Goal: Task Accomplishment & Management: Use online tool/utility

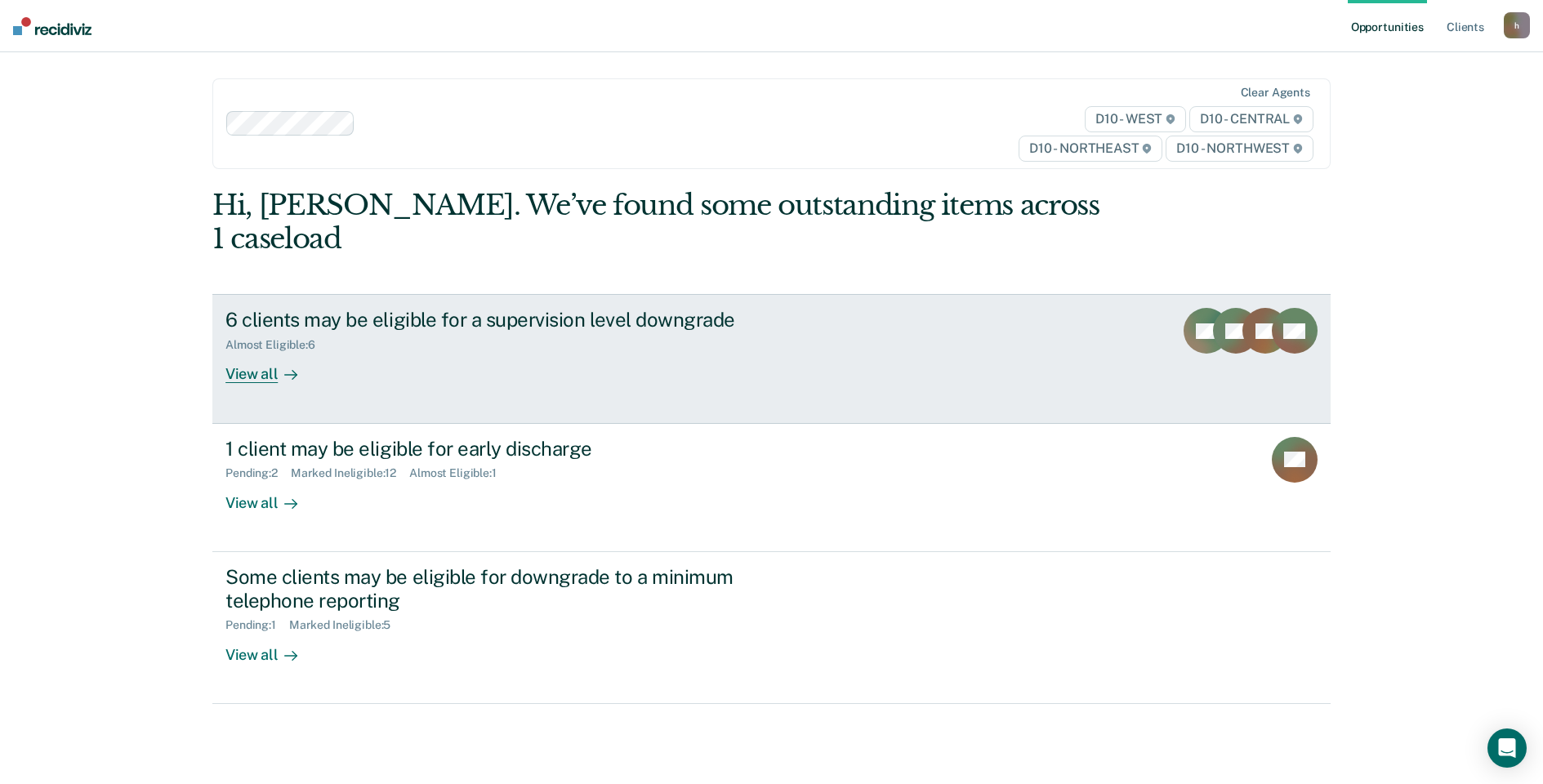
click at [243, 352] on div "View all" at bounding box center [271, 368] width 91 height 32
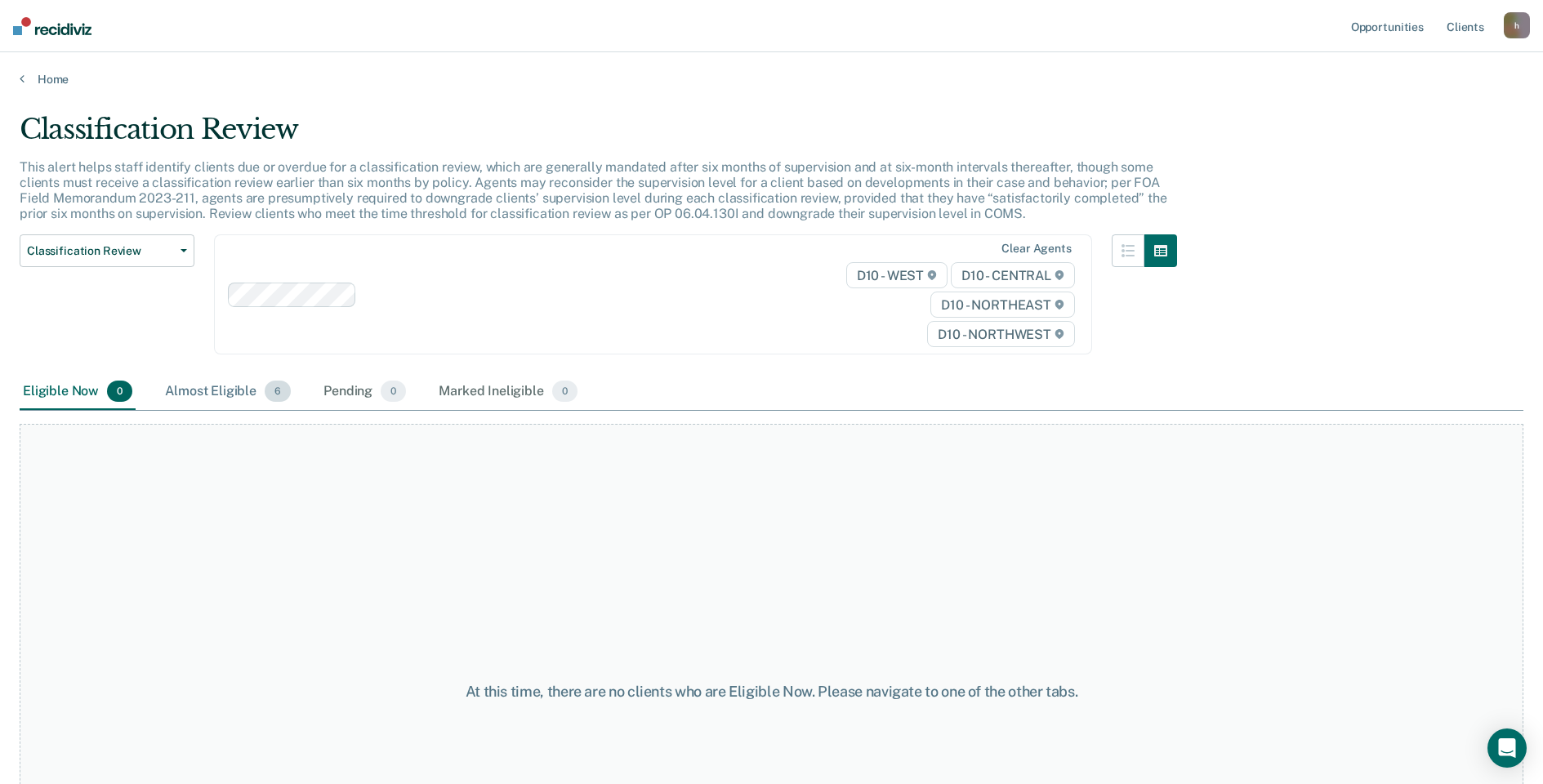
click at [193, 387] on div "Almost Eligible 6" at bounding box center [228, 392] width 133 height 36
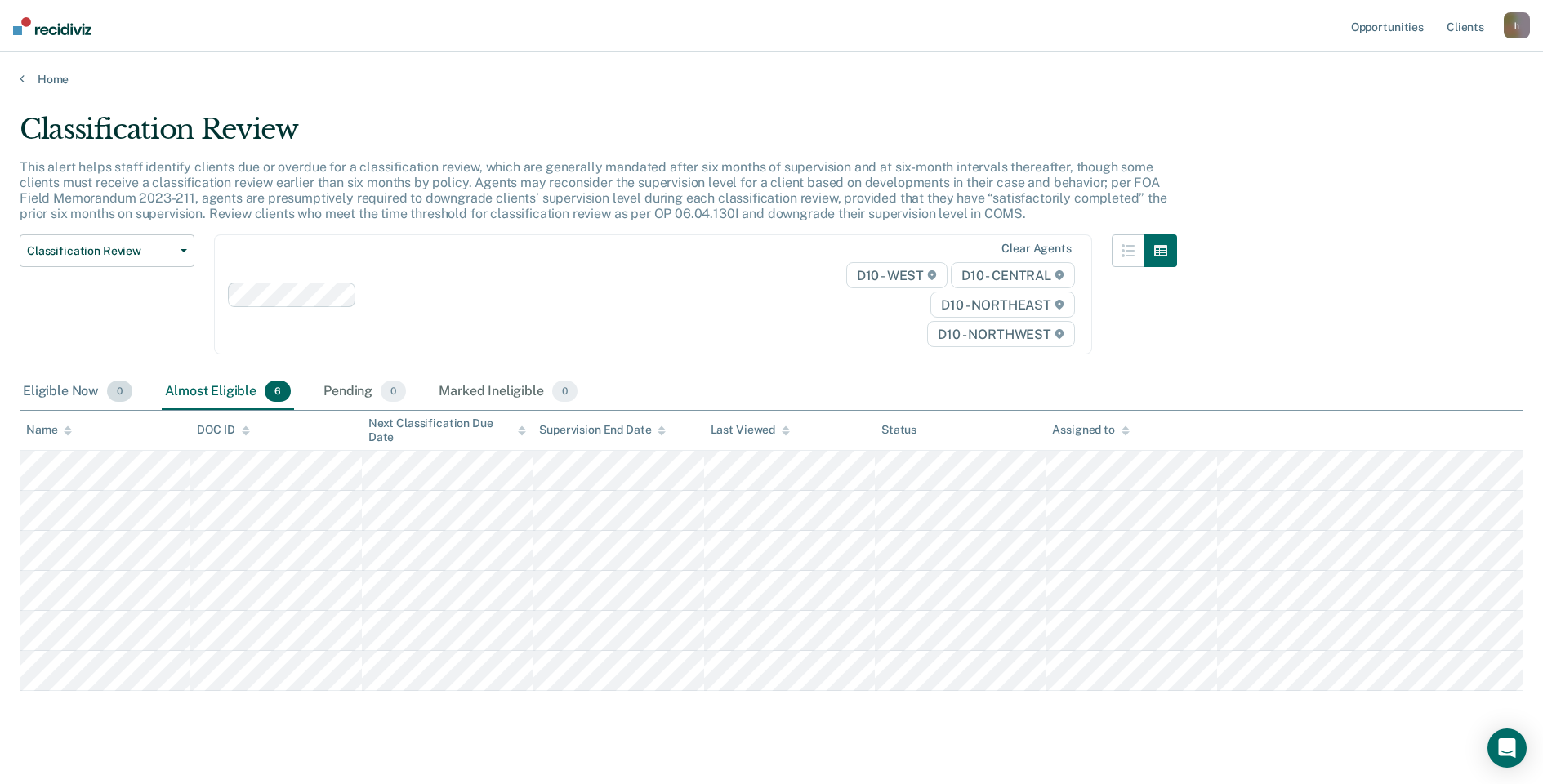
click at [83, 382] on div "Eligible Now 0" at bounding box center [77, 392] width 116 height 36
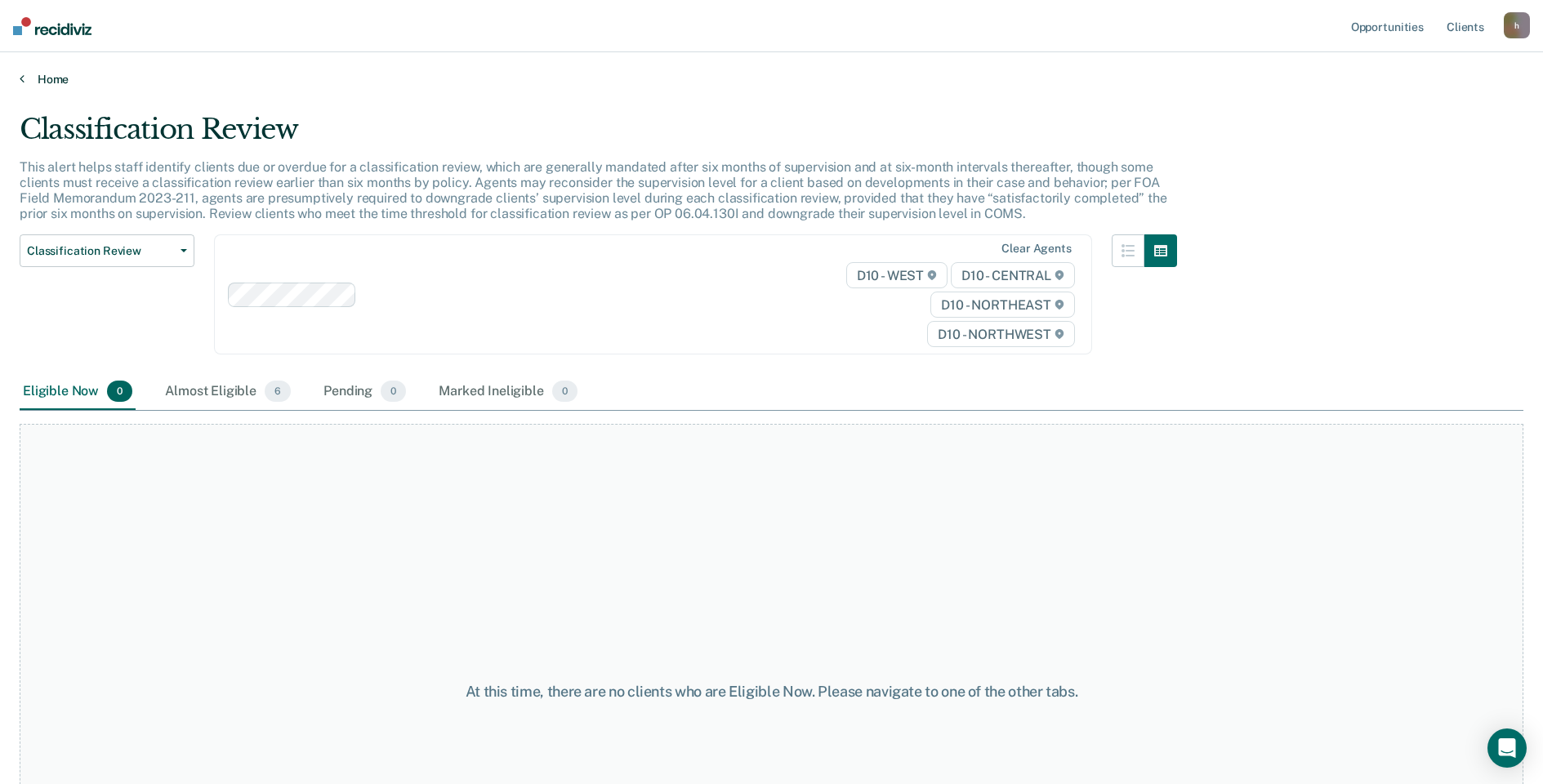
click at [39, 83] on link "Home" at bounding box center [771, 79] width 1504 height 15
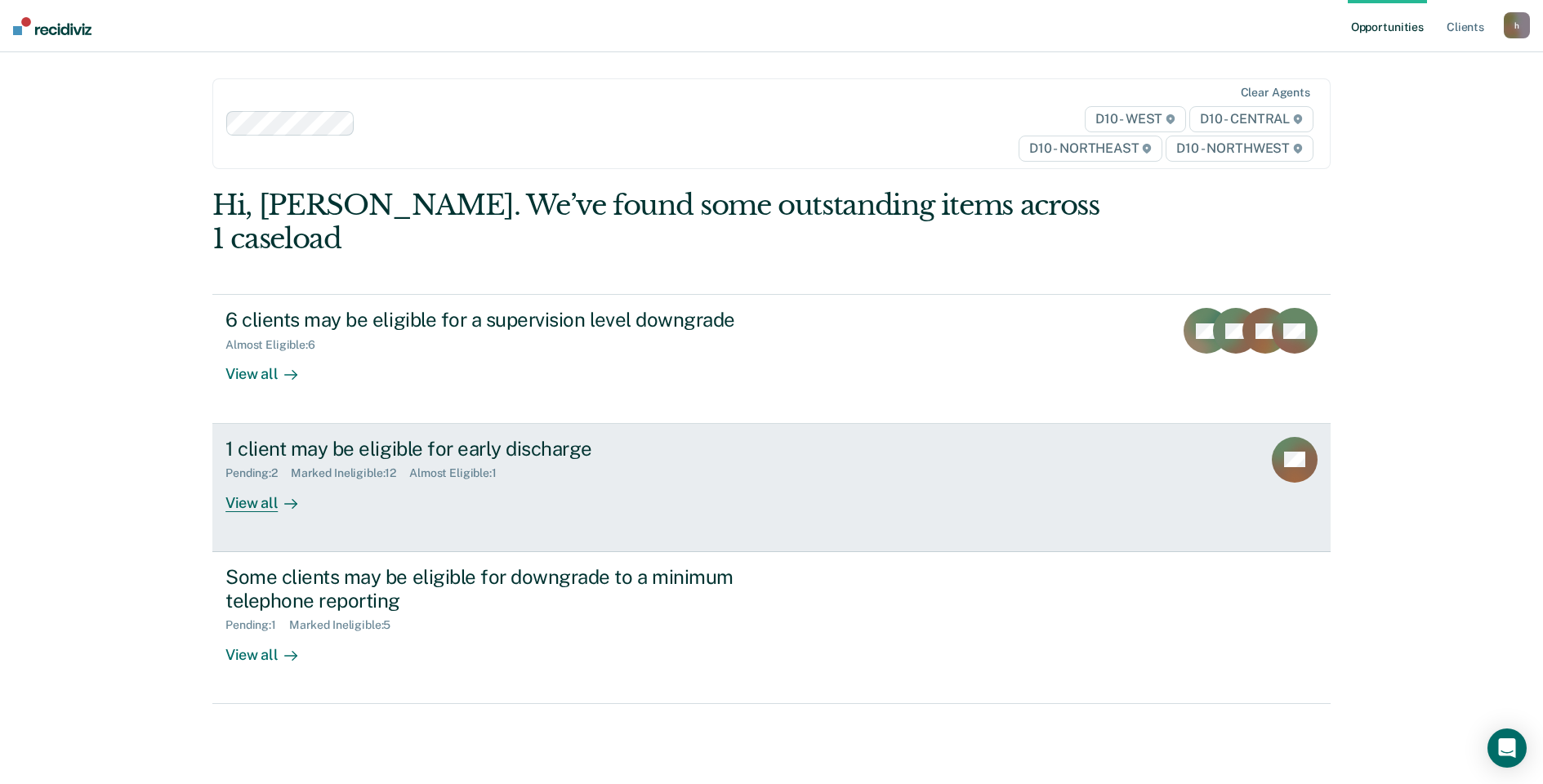
click at [256, 480] on div "View all" at bounding box center [271, 496] width 91 height 32
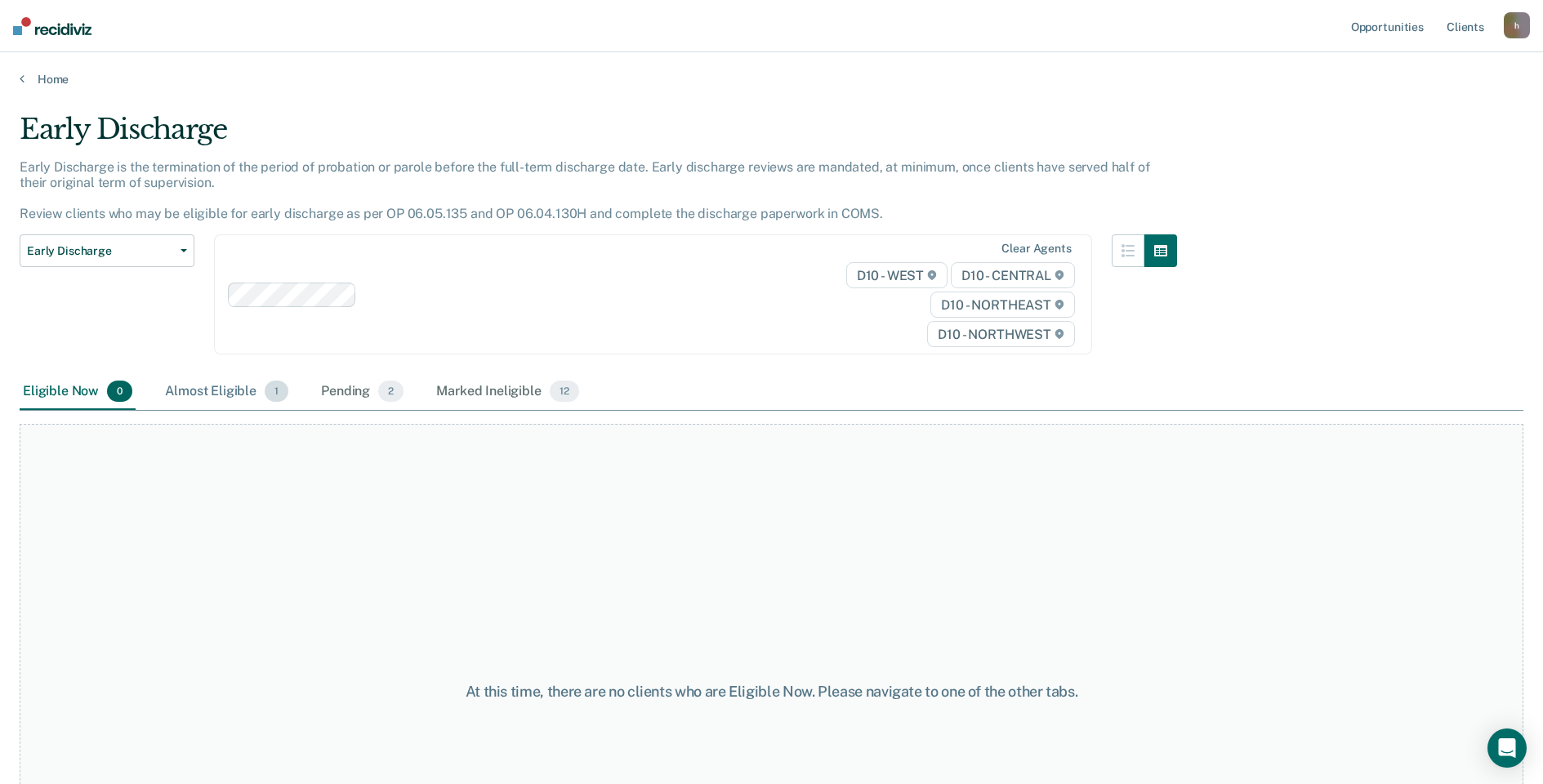
click at [214, 392] on div "Almost Eligible 1" at bounding box center [226, 392] width 130 height 36
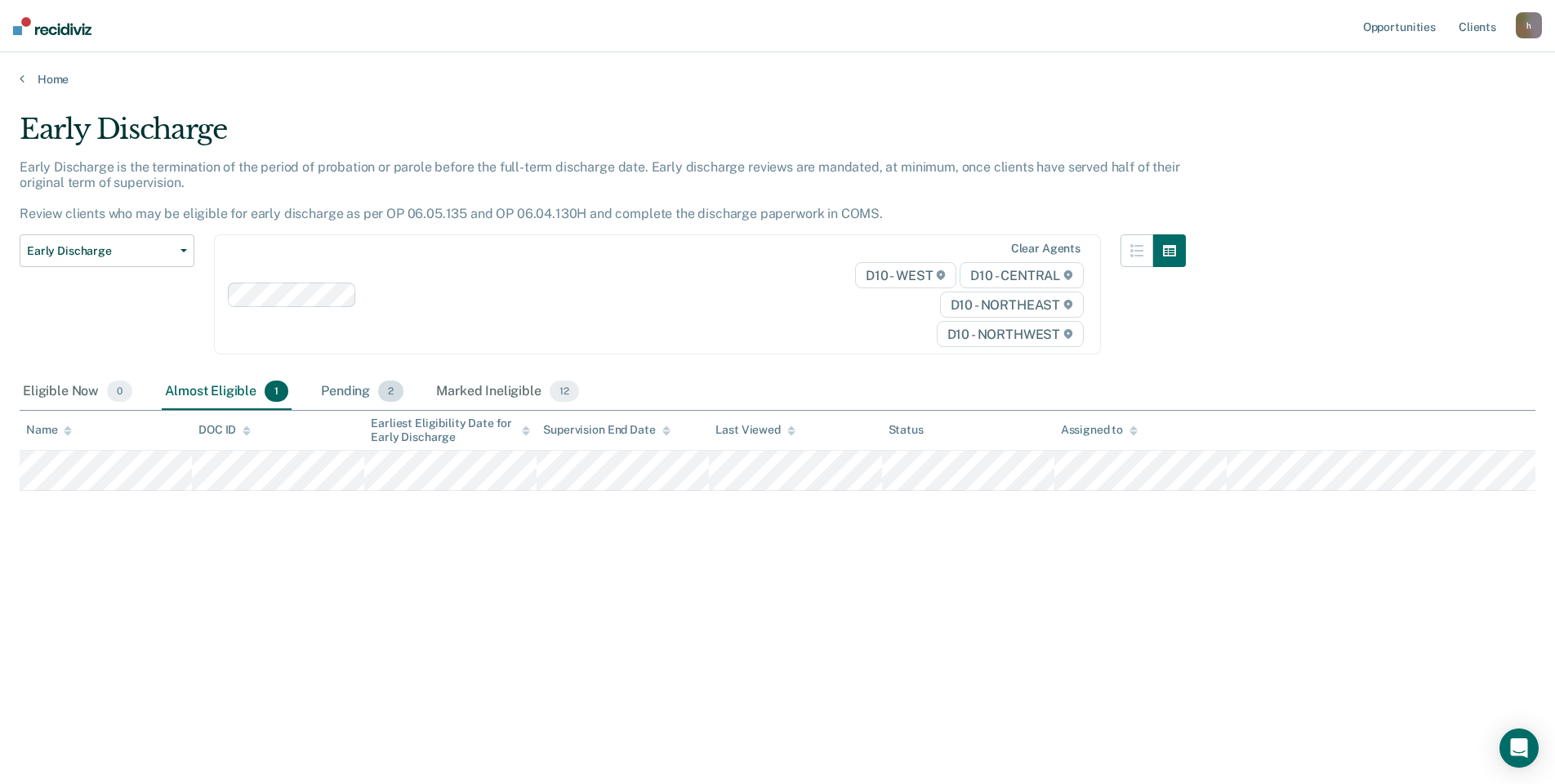
click at [385, 398] on span "2" at bounding box center [391, 391] width 26 height 21
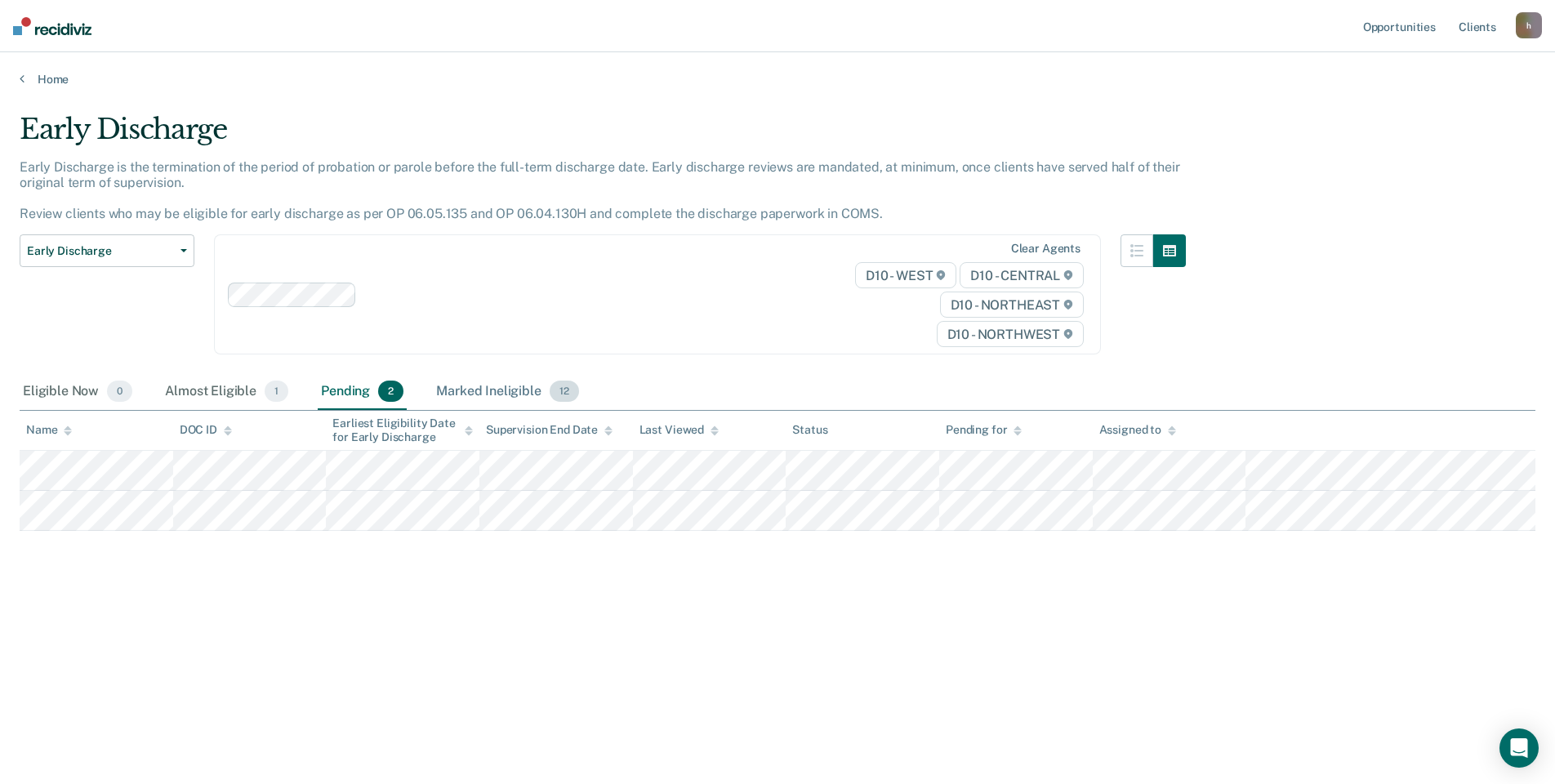
click at [480, 388] on div "Marked Ineligible 12" at bounding box center [507, 392] width 149 height 36
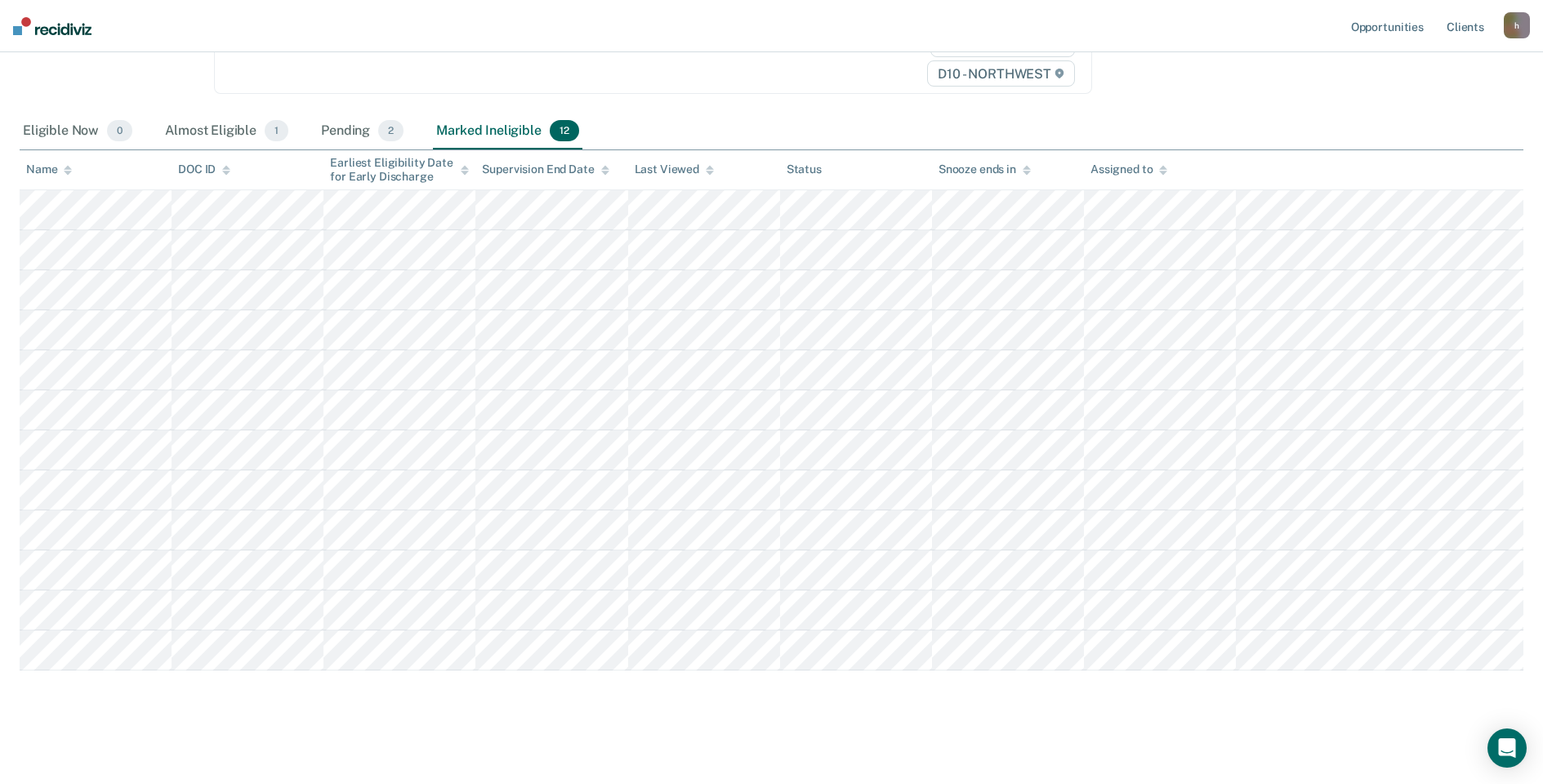
scroll to position [264, 0]
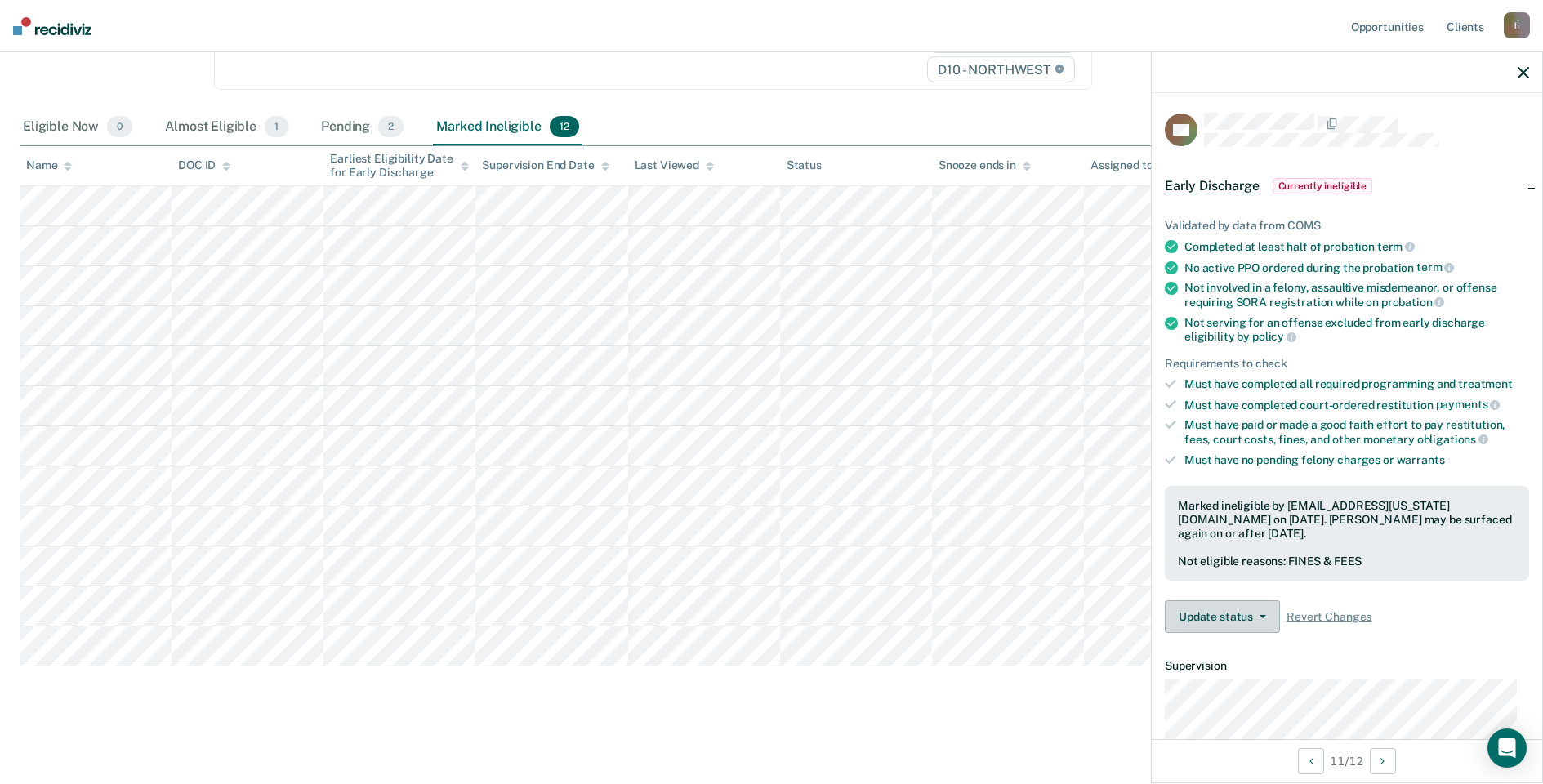
click at [1231, 615] on button "Update status" at bounding box center [1222, 616] width 115 height 33
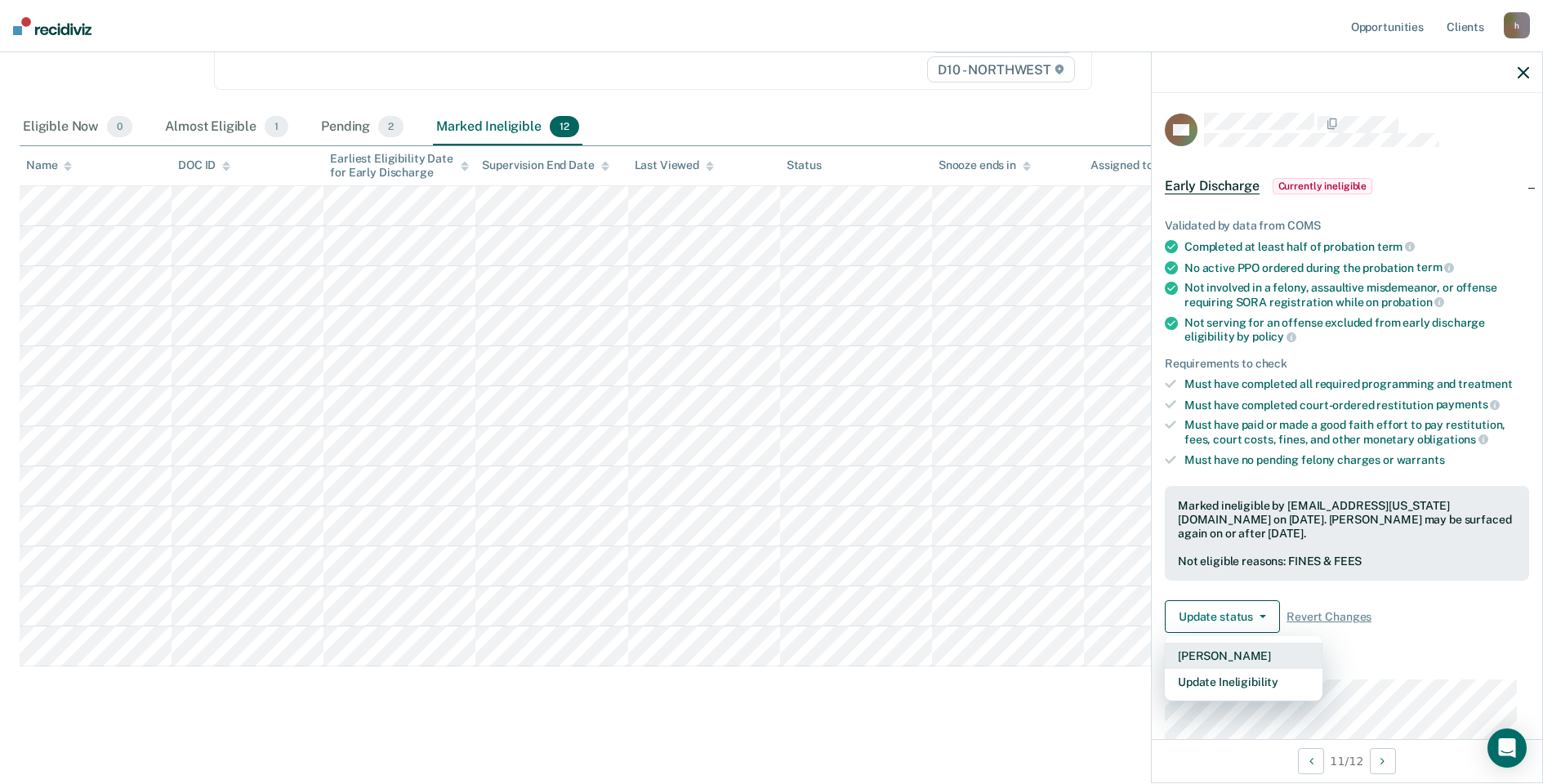
click at [1237, 658] on button "[PERSON_NAME]" at bounding box center [1243, 656] width 157 height 27
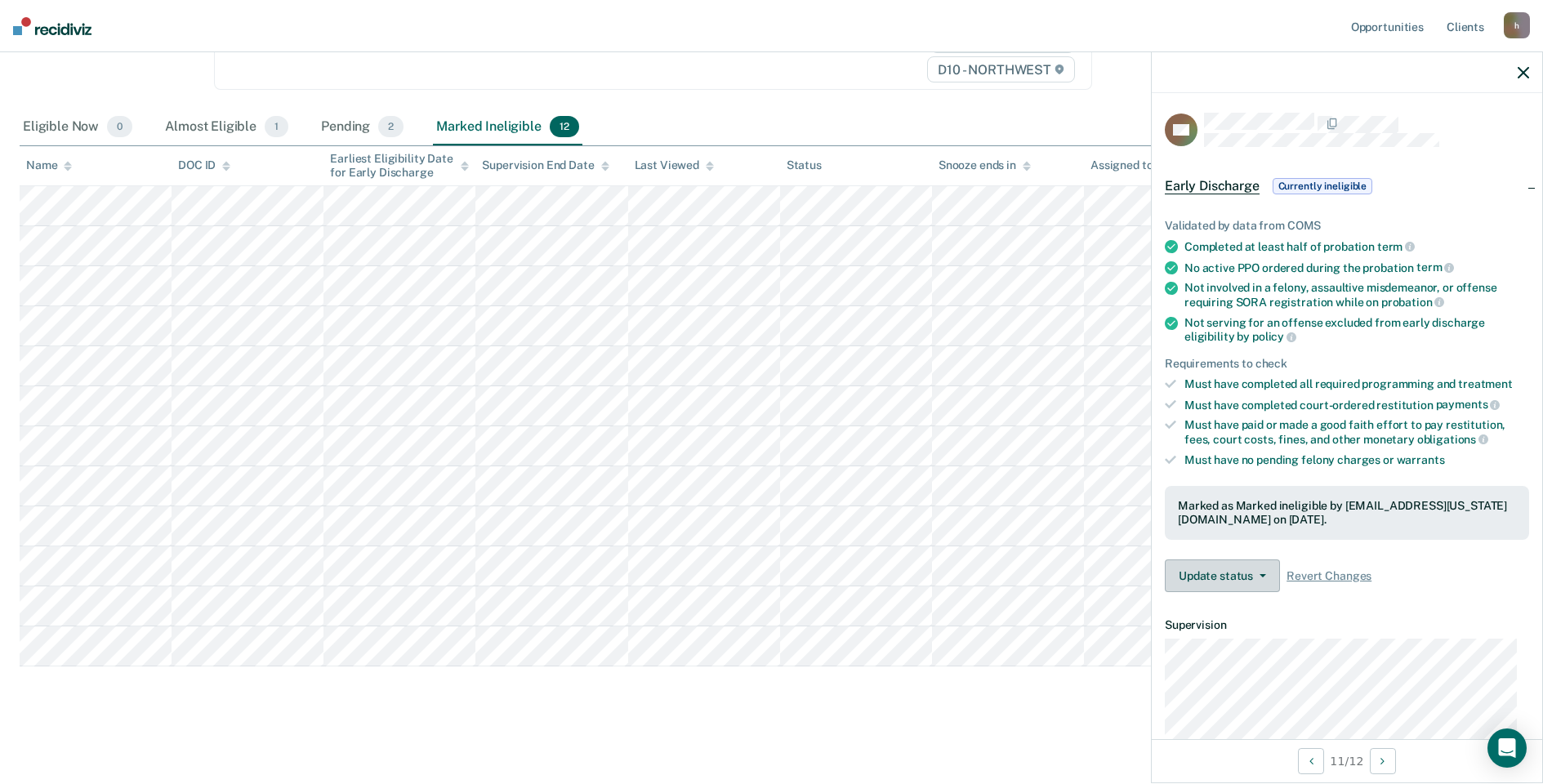
scroll to position [225, 0]
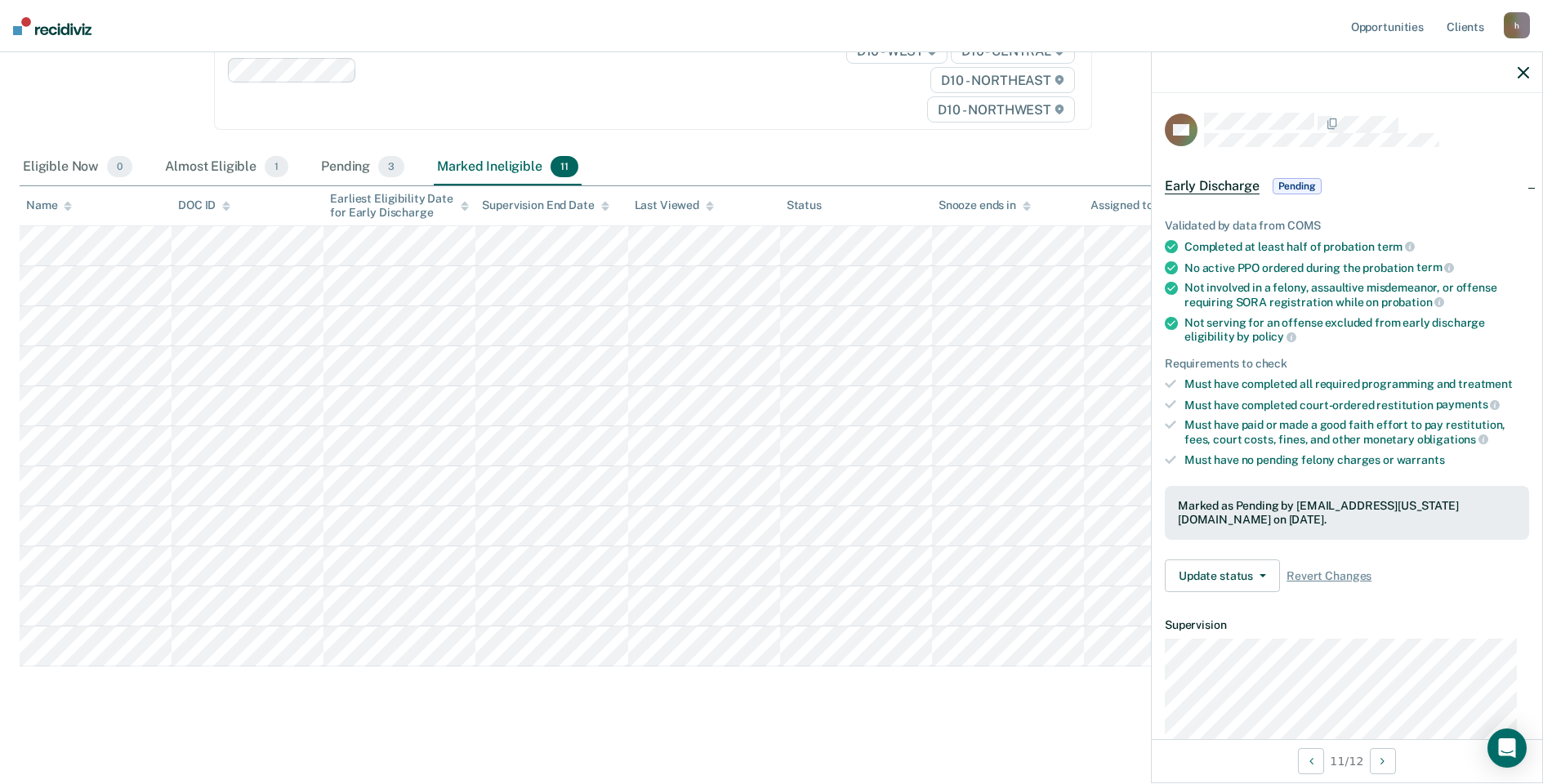
click at [1526, 72] on icon "button" at bounding box center [1523, 72] width 11 height 11
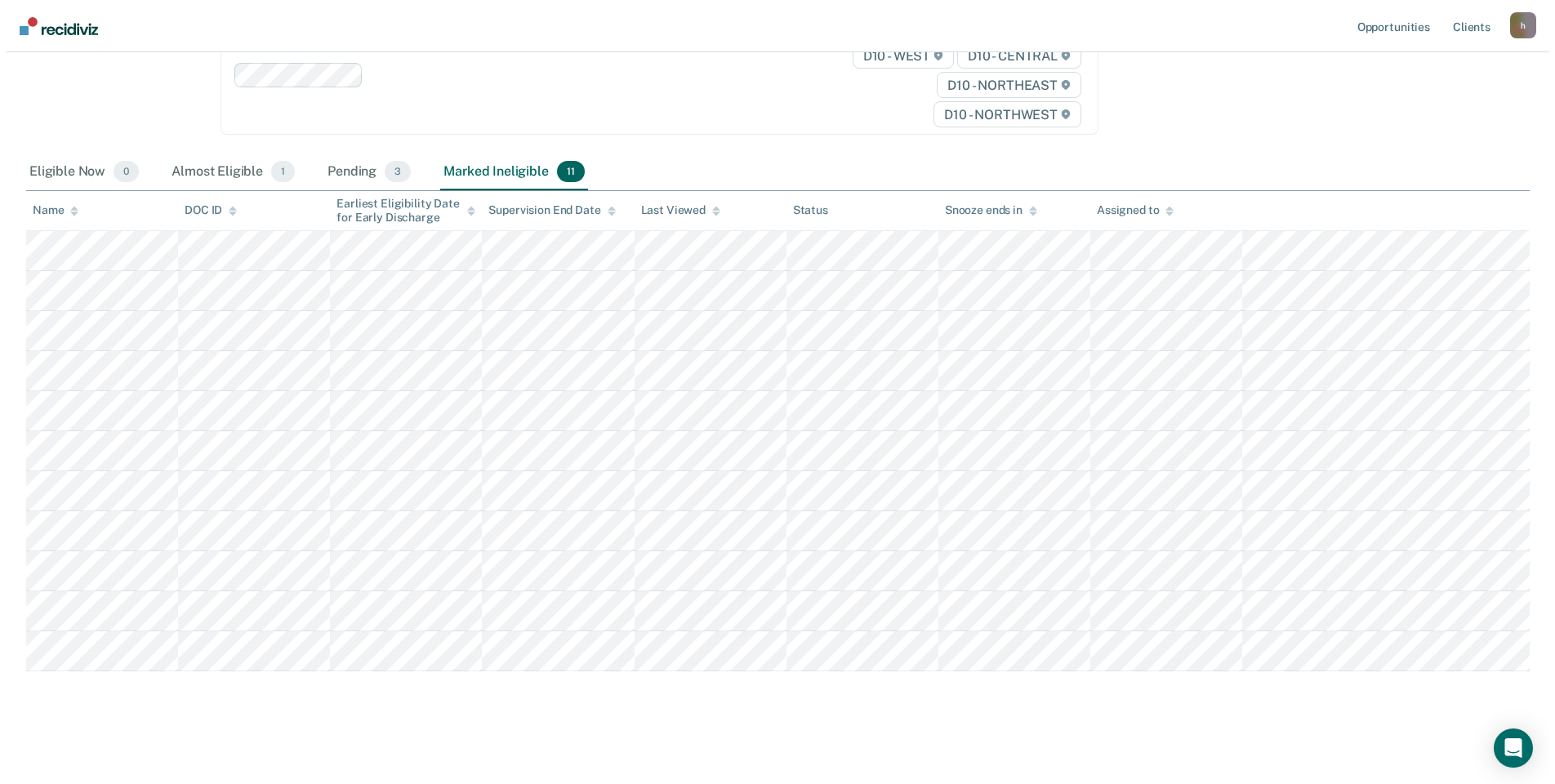
scroll to position [0, 0]
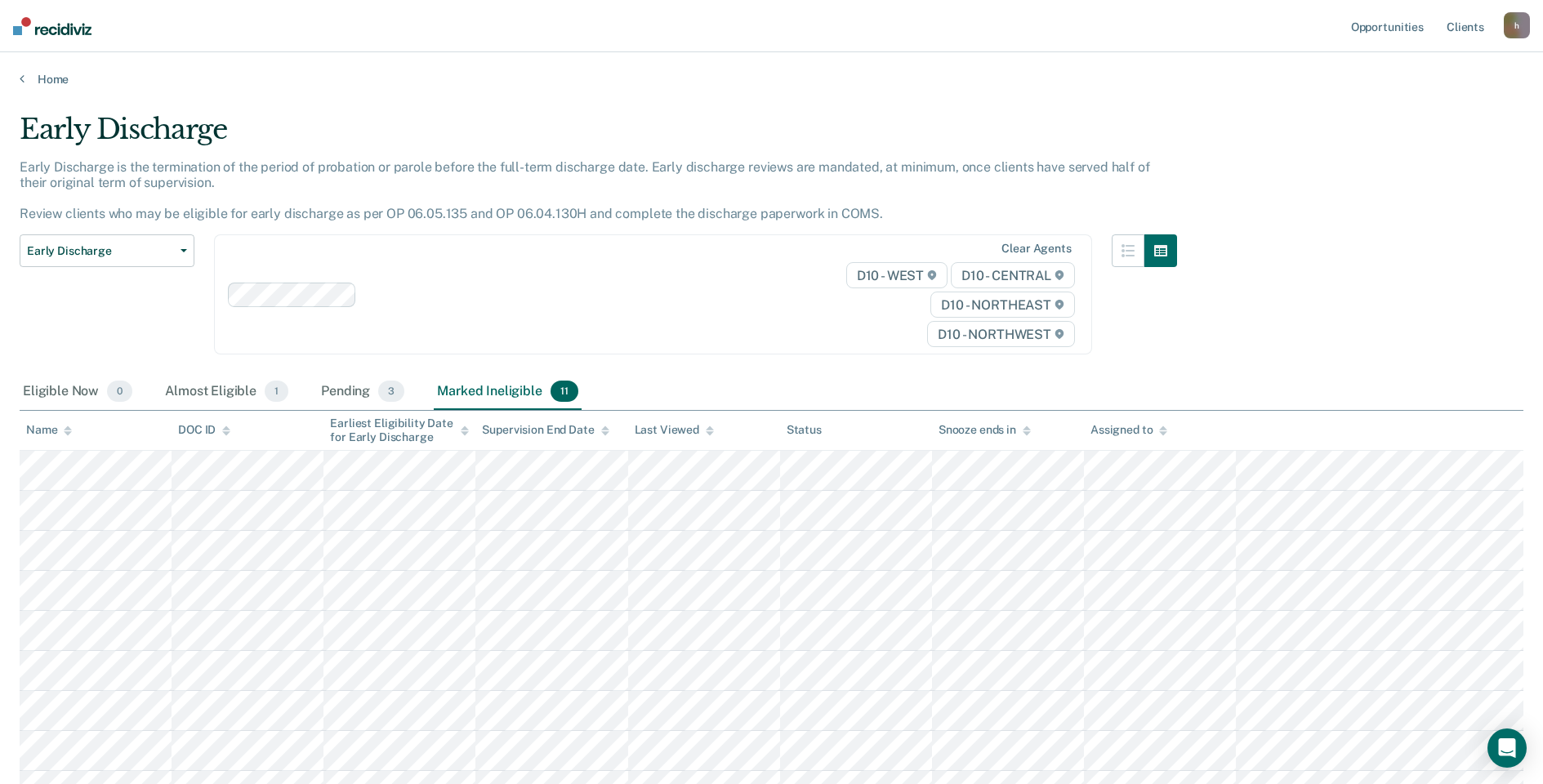
click at [57, 93] on main "Early Discharge Early Discharge is the termination of the period of probation o…" at bounding box center [771, 544] width 1543 height 917
click at [51, 85] on link "Home" at bounding box center [771, 79] width 1504 height 15
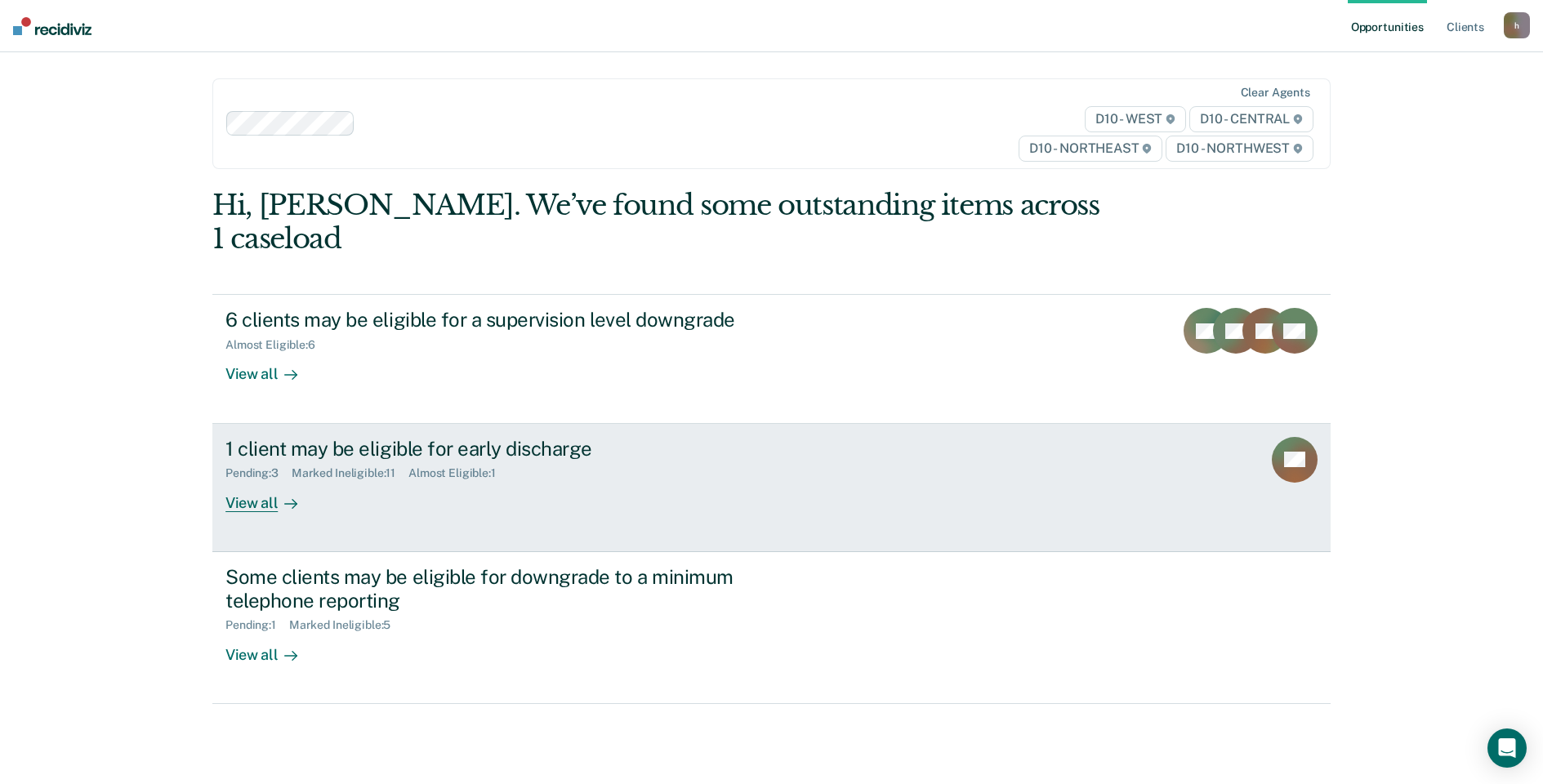
click at [260, 480] on div "View all" at bounding box center [271, 496] width 91 height 32
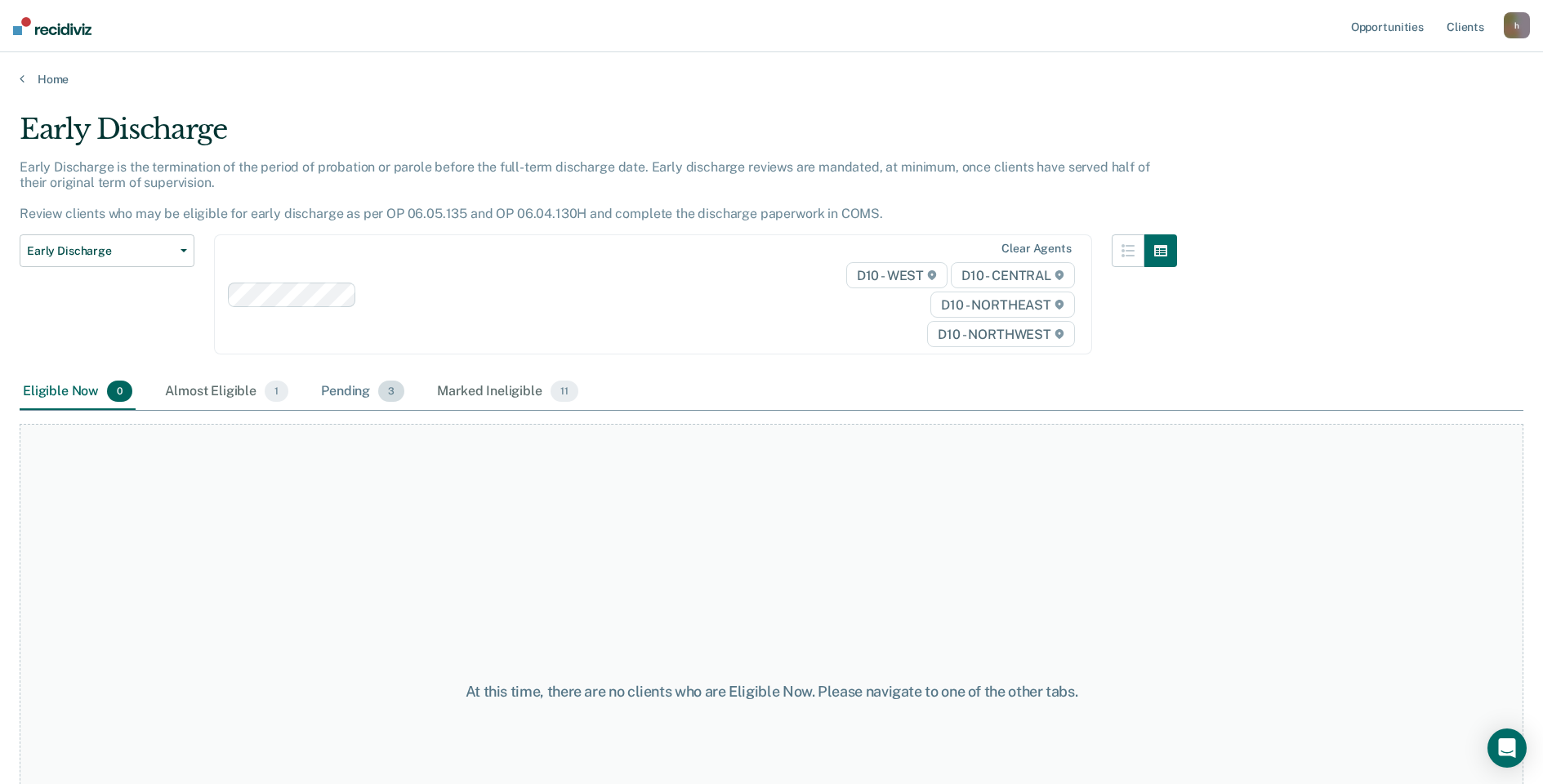
click at [370, 403] on div "Pending 3" at bounding box center [363, 392] width 90 height 36
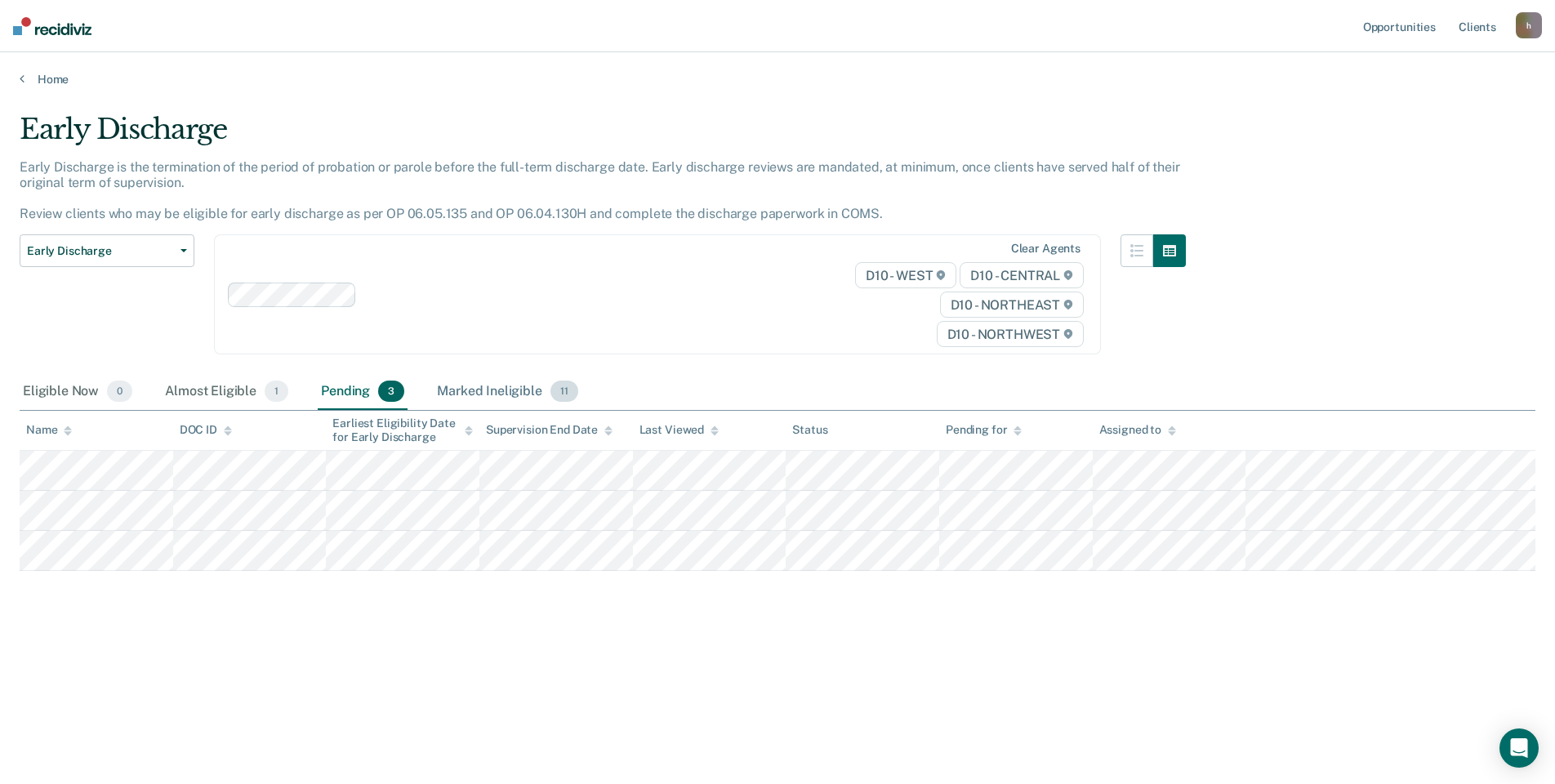
click at [482, 398] on div "Marked Ineligible 11" at bounding box center [507, 392] width 147 height 36
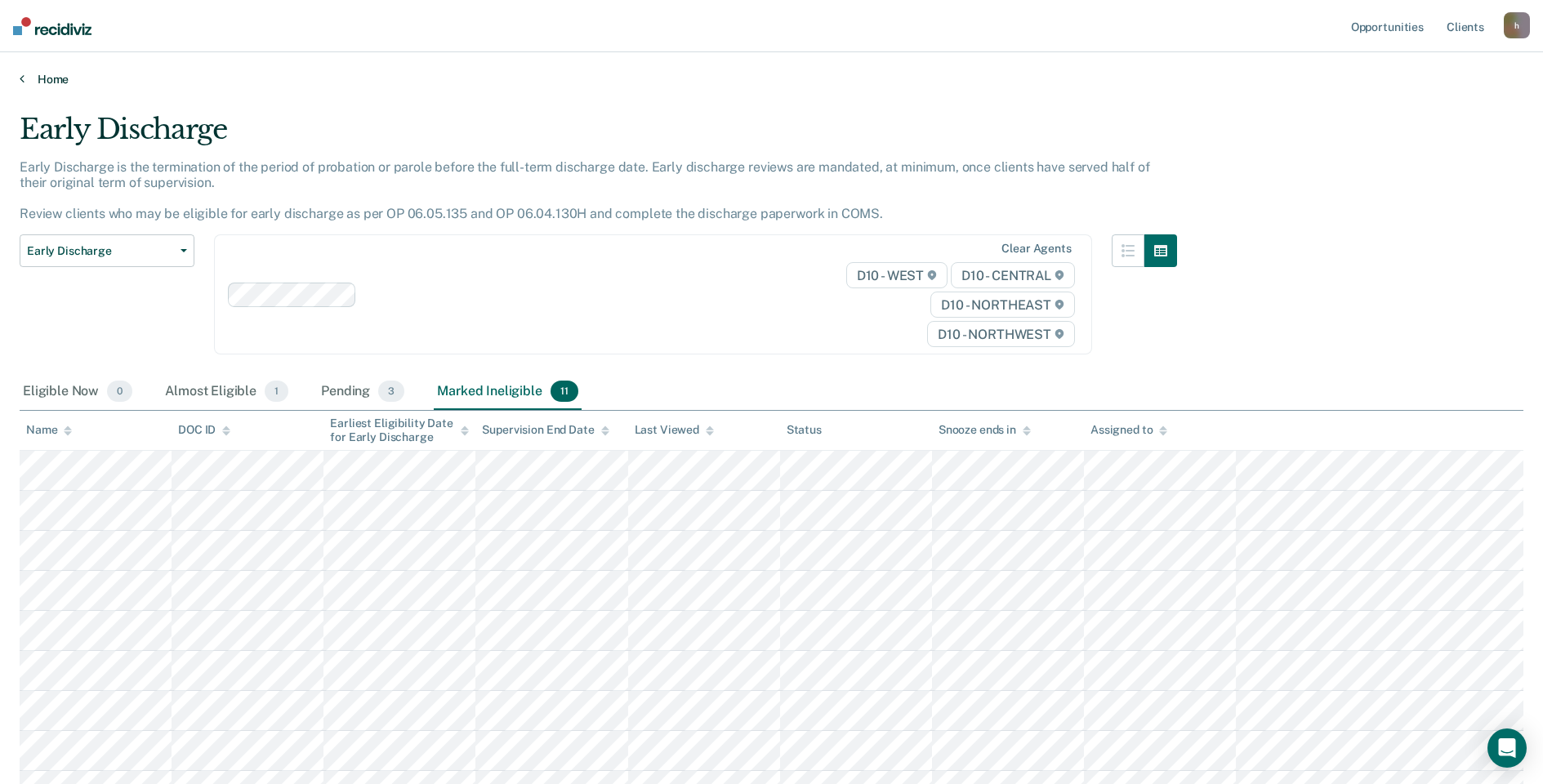
click at [52, 75] on link "Home" at bounding box center [771, 79] width 1504 height 15
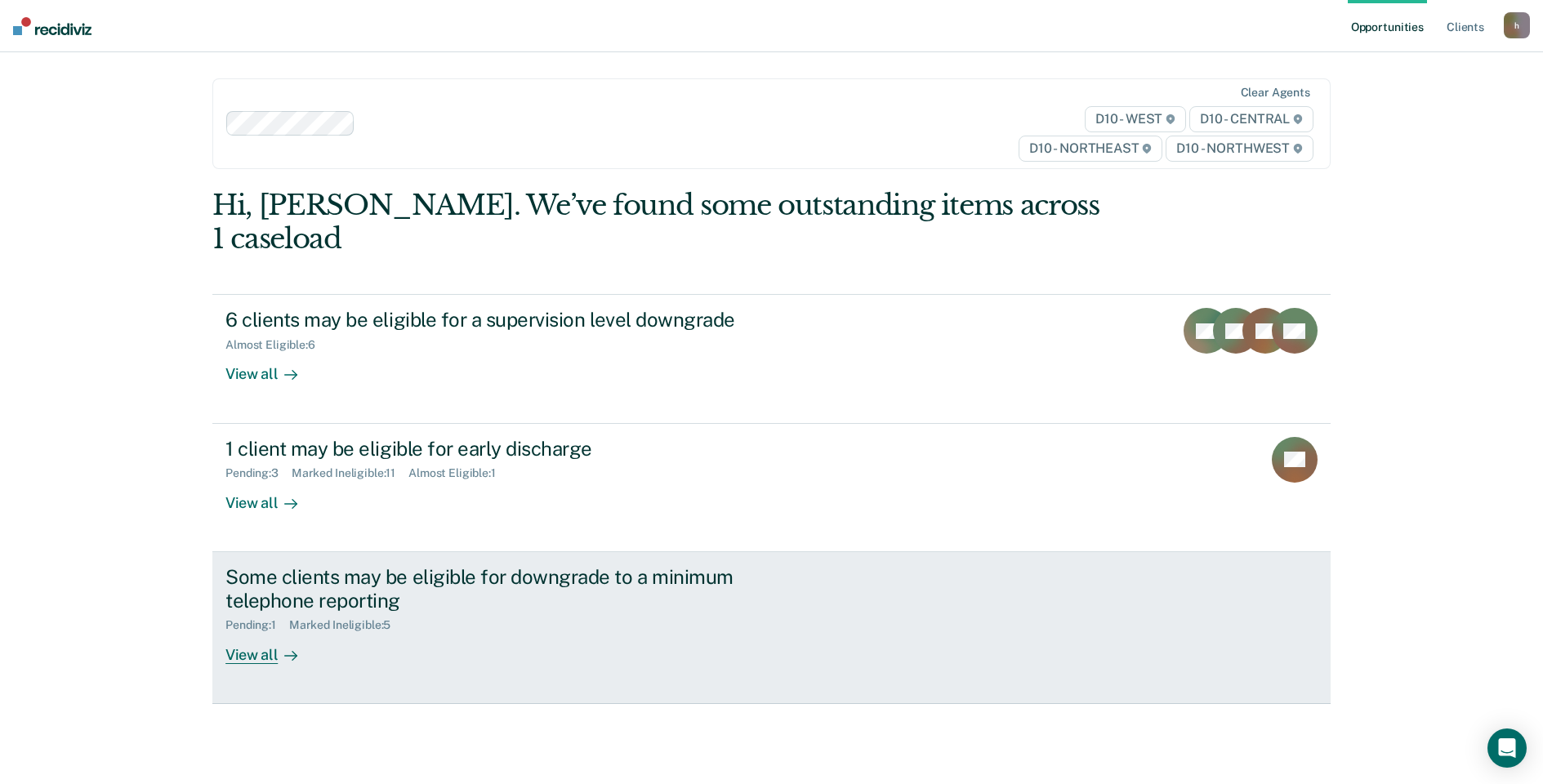
click at [252, 632] on div "View all" at bounding box center [271, 648] width 91 height 32
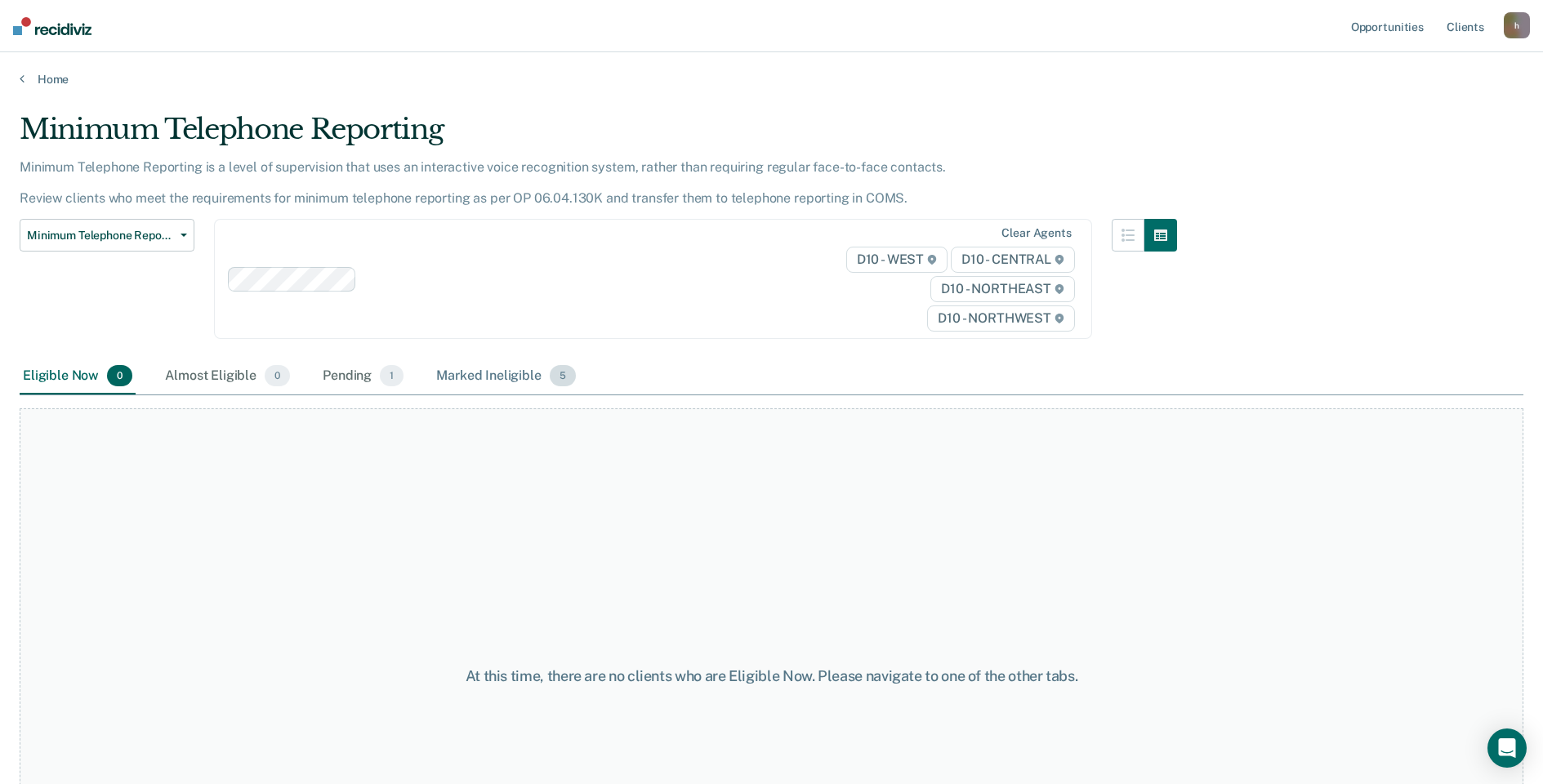
click at [438, 380] on div "Marked Ineligible 5" at bounding box center [506, 377] width 146 height 36
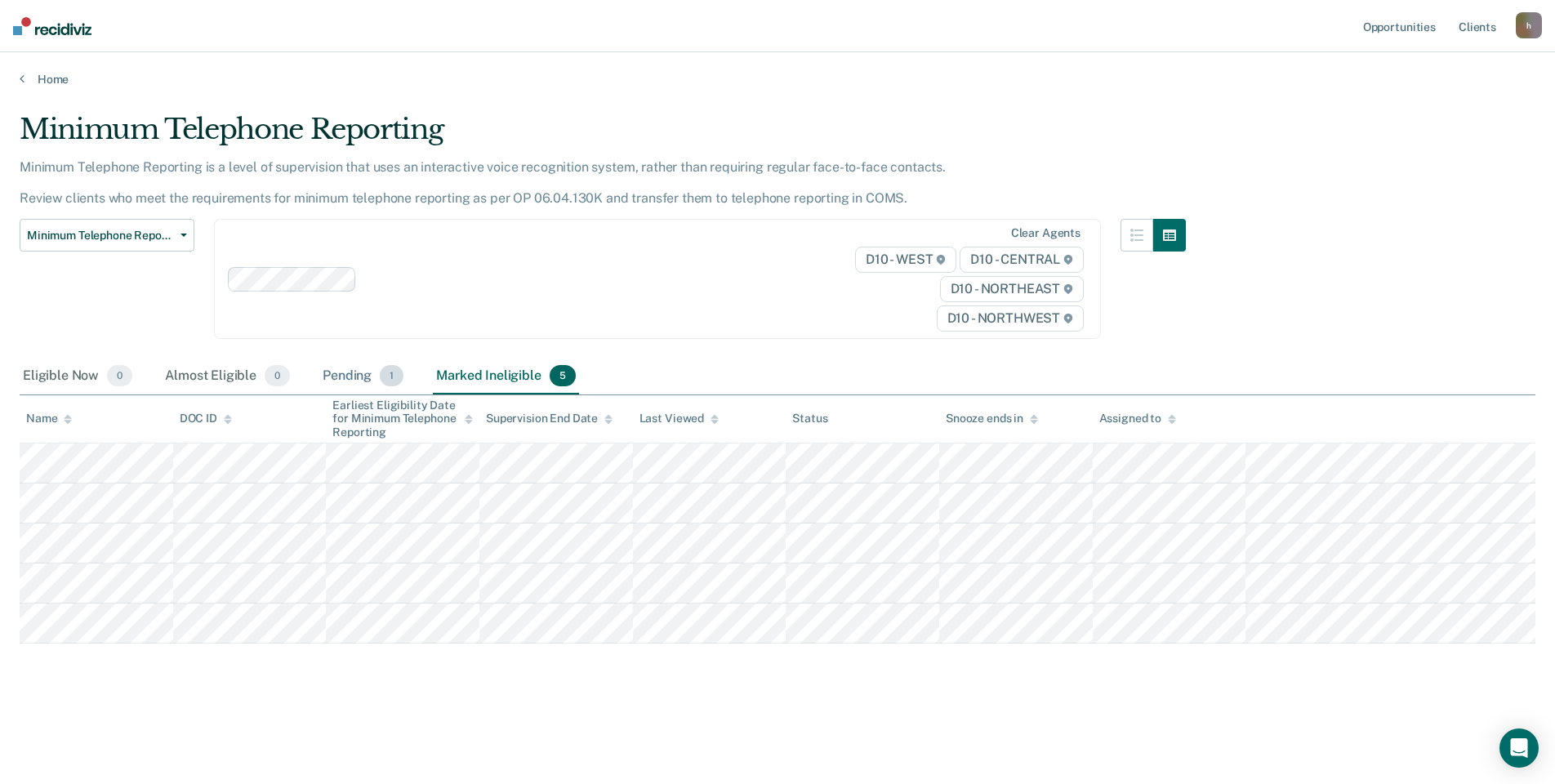
click at [353, 372] on div "Pending 1" at bounding box center [362, 377] width 88 height 36
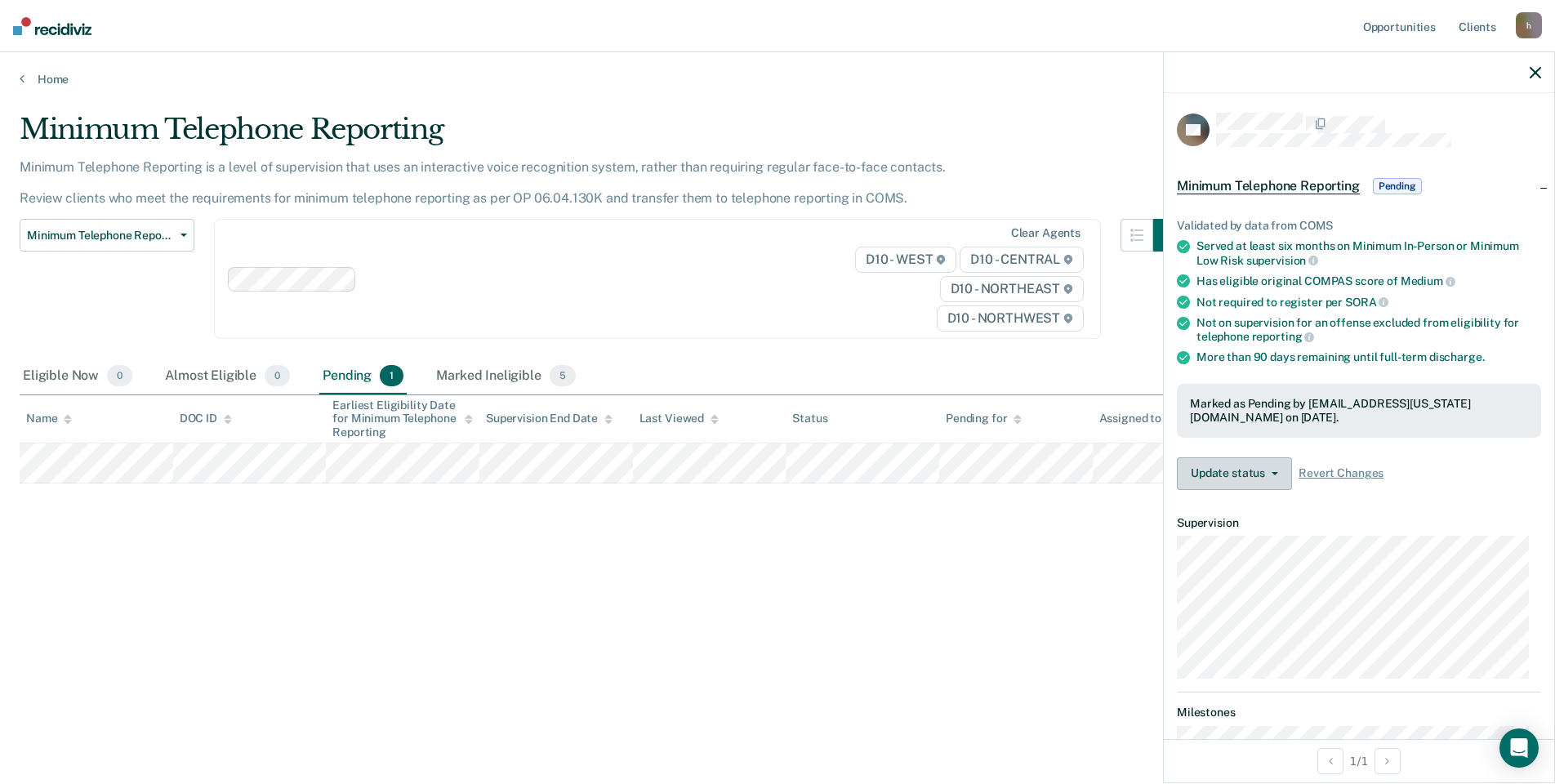
click at [1234, 472] on button "Update status" at bounding box center [1234, 473] width 115 height 33
click at [1237, 534] on button "Mark Ineligible" at bounding box center [1255, 539] width 157 height 27
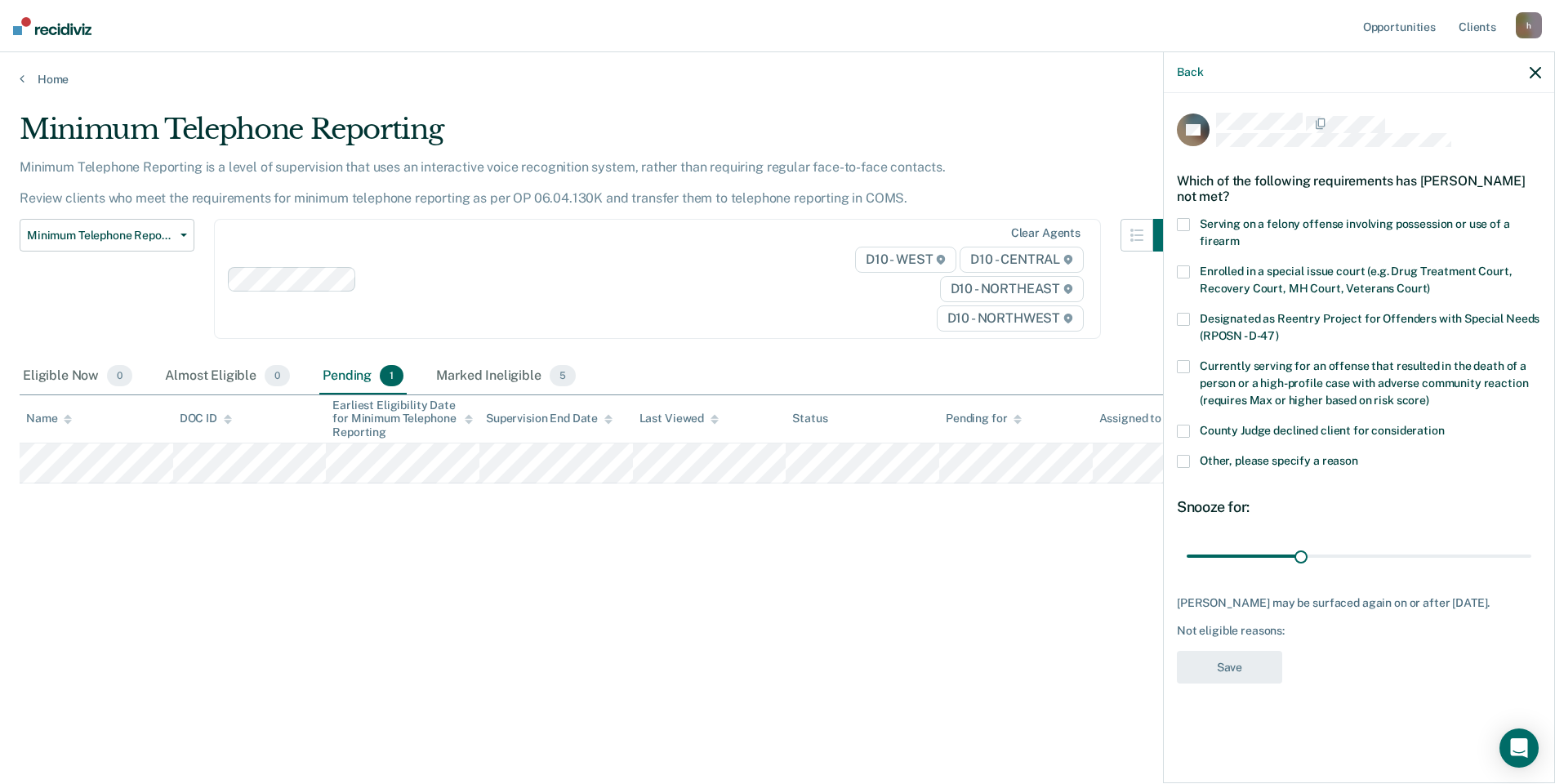
click at [1193, 455] on label "Other, please specify a reason" at bounding box center [1359, 463] width 364 height 17
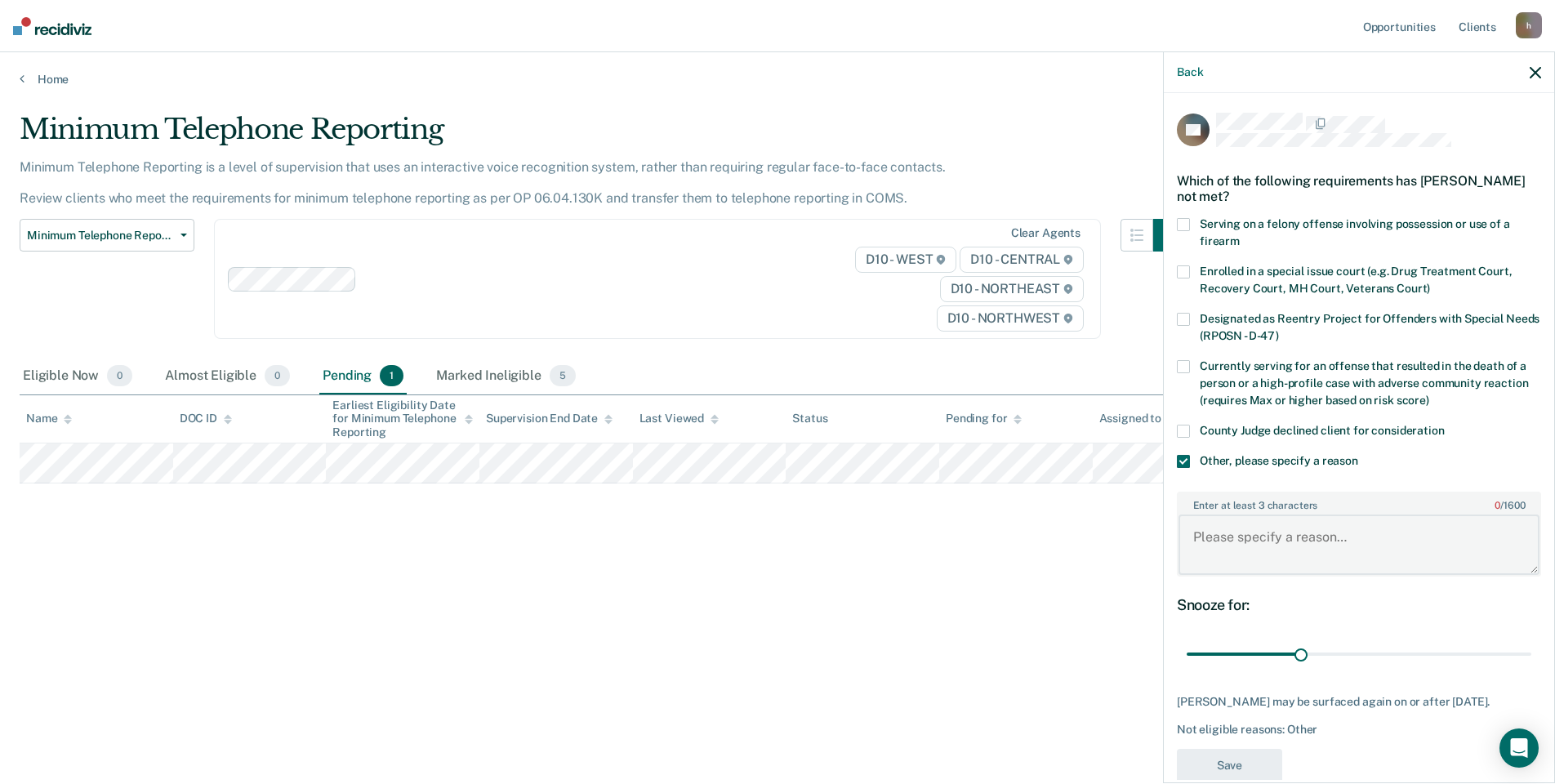
click at [1237, 551] on textarea "Enter at least 3 characters 0 / 1600" at bounding box center [1359, 544] width 361 height 60
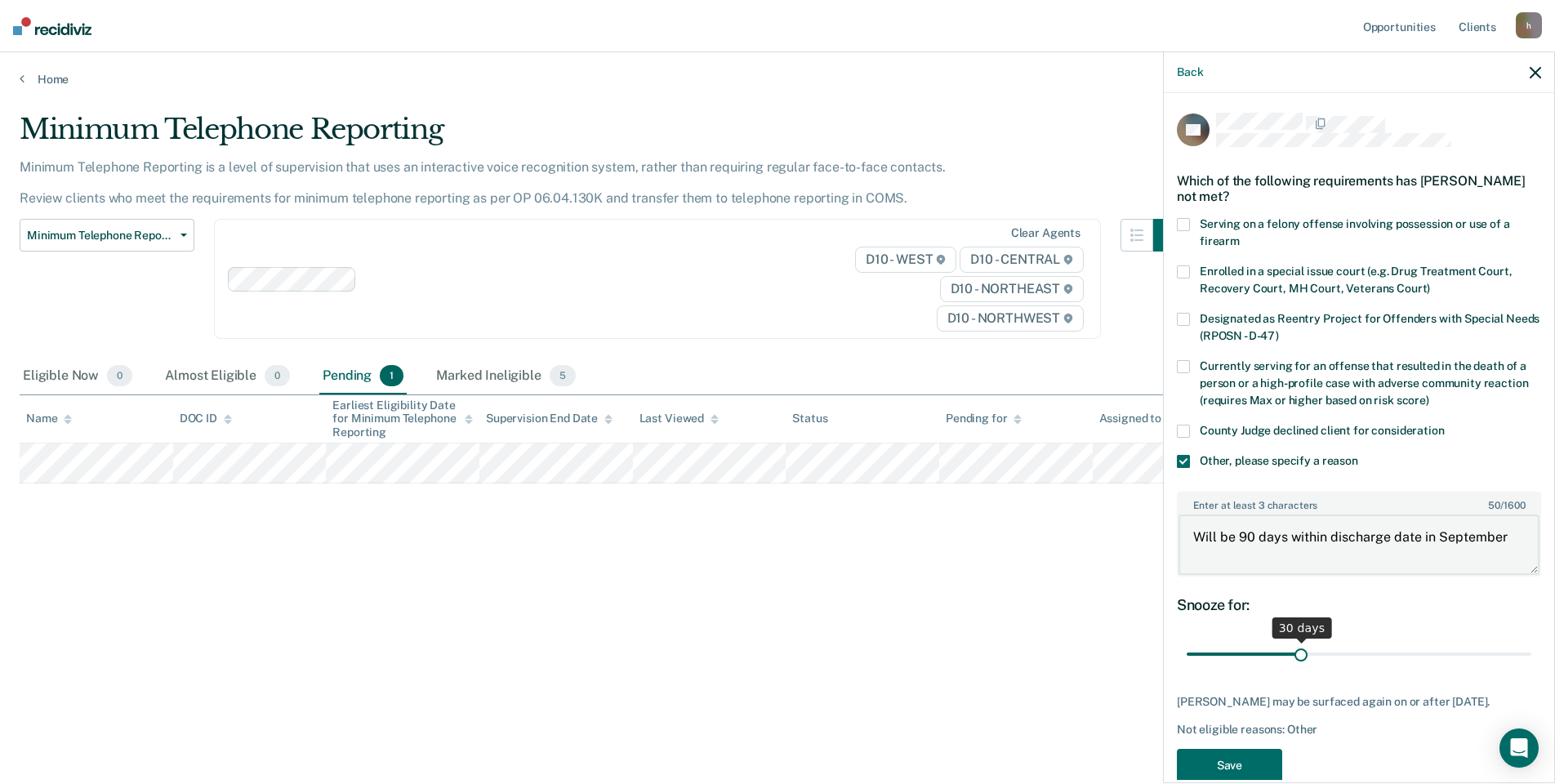
type textarea "Will be 90 days within discharge date in September"
drag, startPoint x: 1294, startPoint y: 651, endPoint x: 1721, endPoint y: 652, distance: 427.0
type input "90"
click at [1531, 652] on input "range" at bounding box center [1359, 654] width 345 height 28
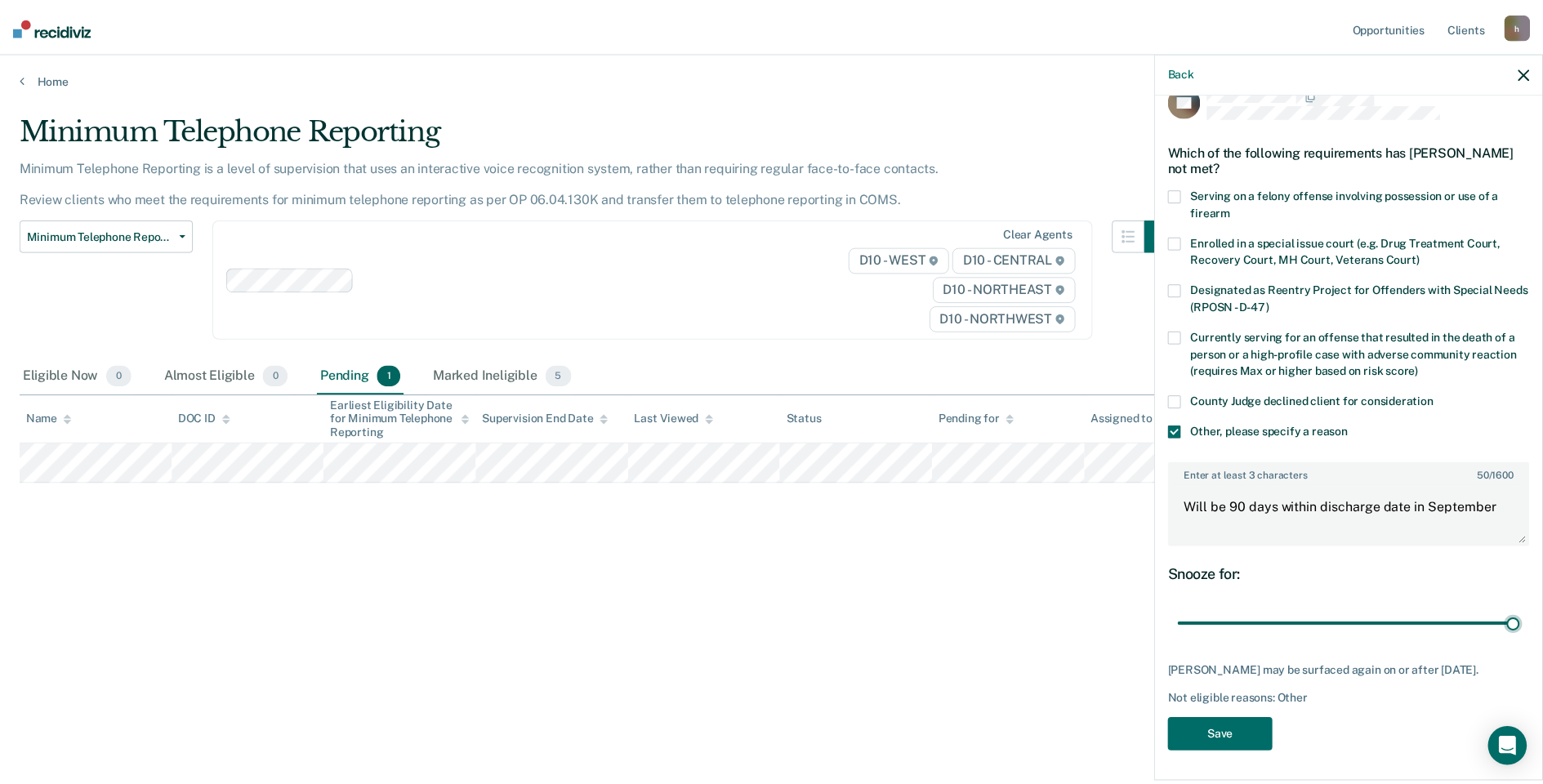
scroll to position [44, 0]
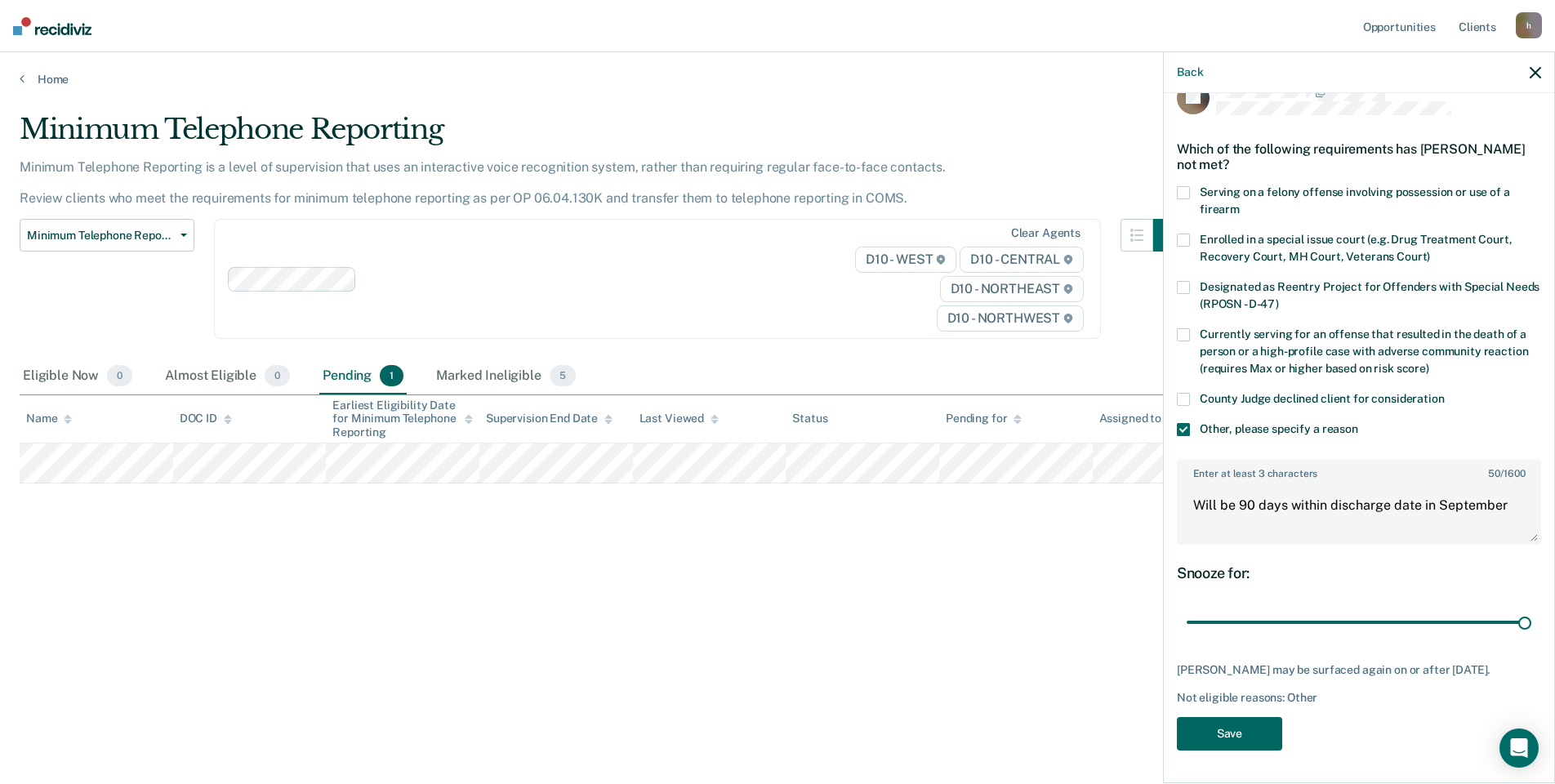
click at [1241, 734] on button "Save" at bounding box center [1229, 734] width 105 height 34
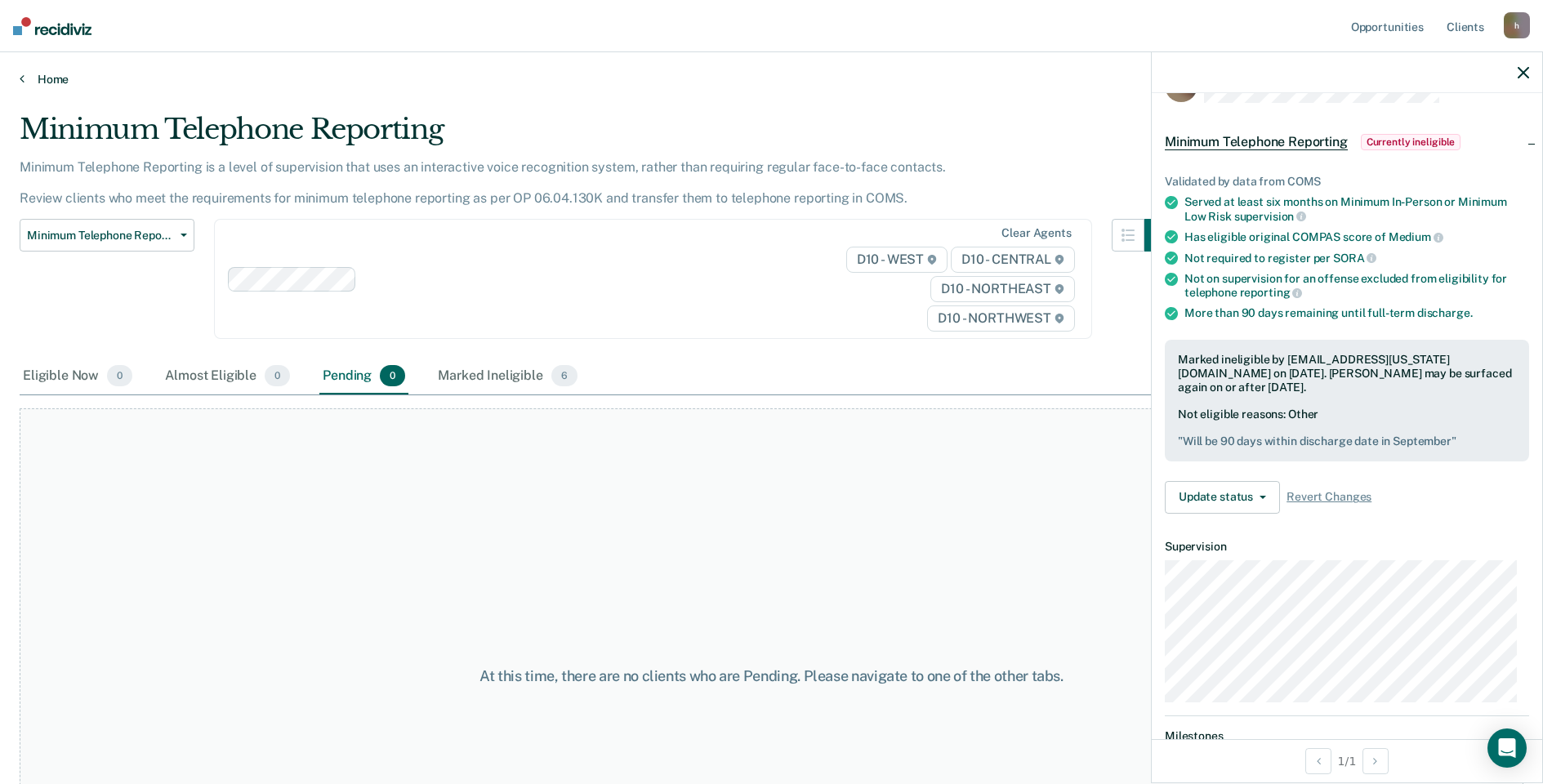
click at [68, 77] on link "Home" at bounding box center [771, 79] width 1504 height 15
